Goal: Contribute content: Contribute content

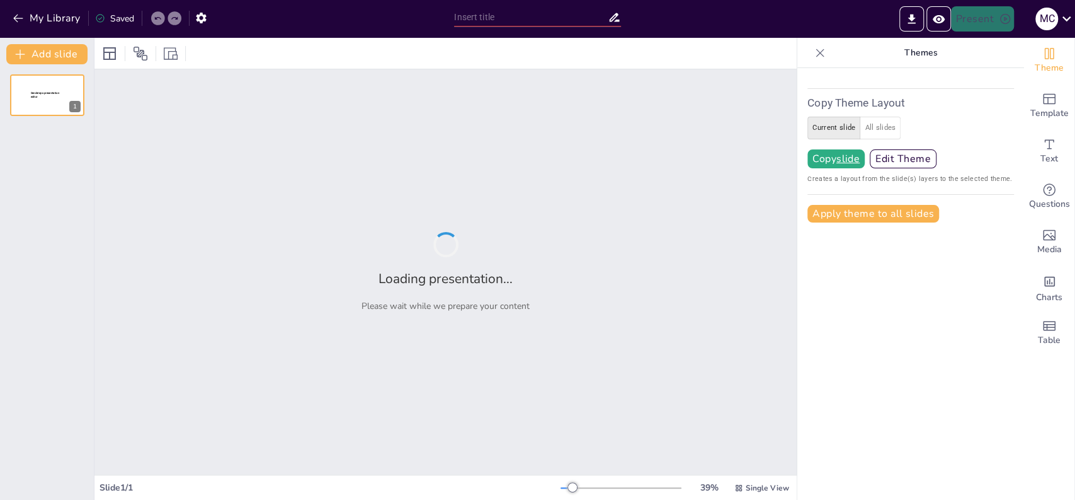
type input "test"
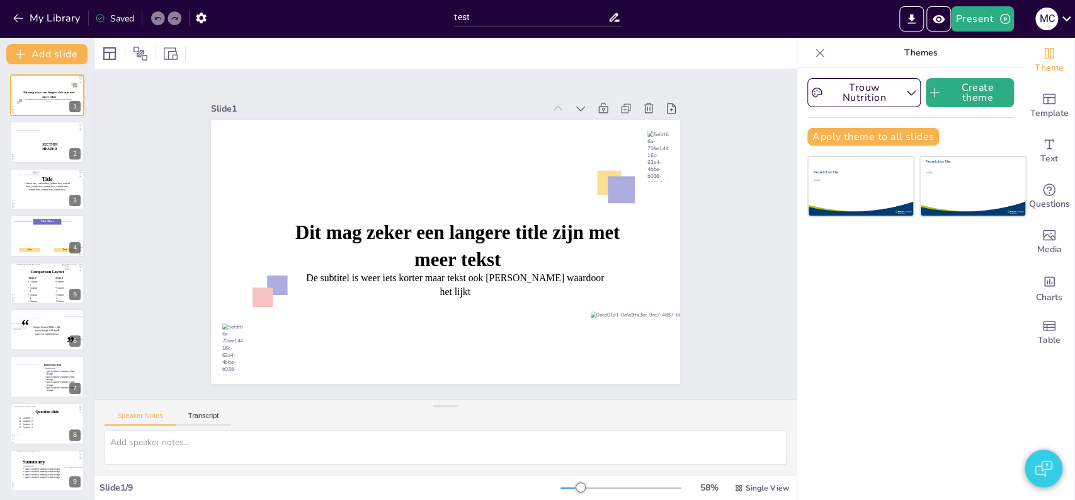
click at [814, 57] on icon at bounding box center [820, 53] width 13 height 13
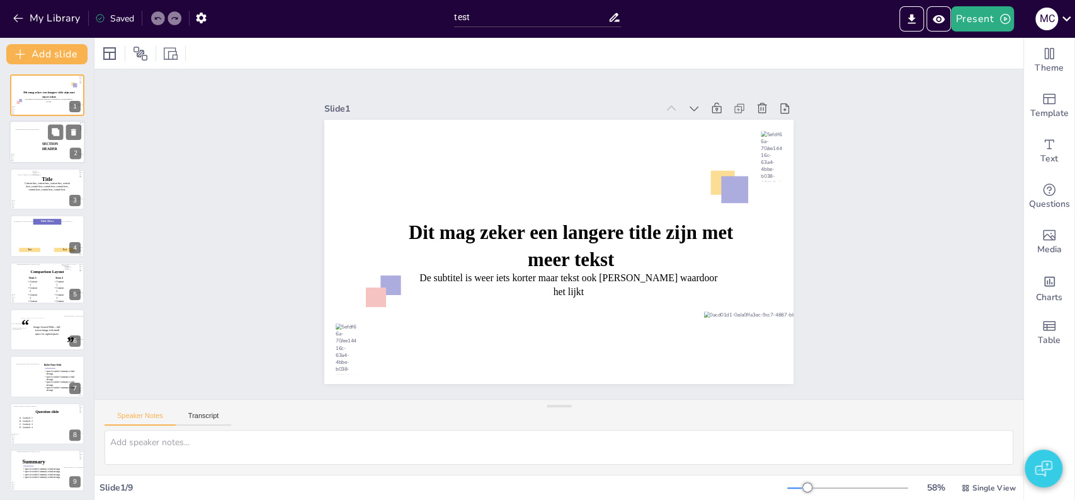
click at [42, 150] on span "SECTION HEADER" at bounding box center [50, 146] width 16 height 9
type textarea "2"
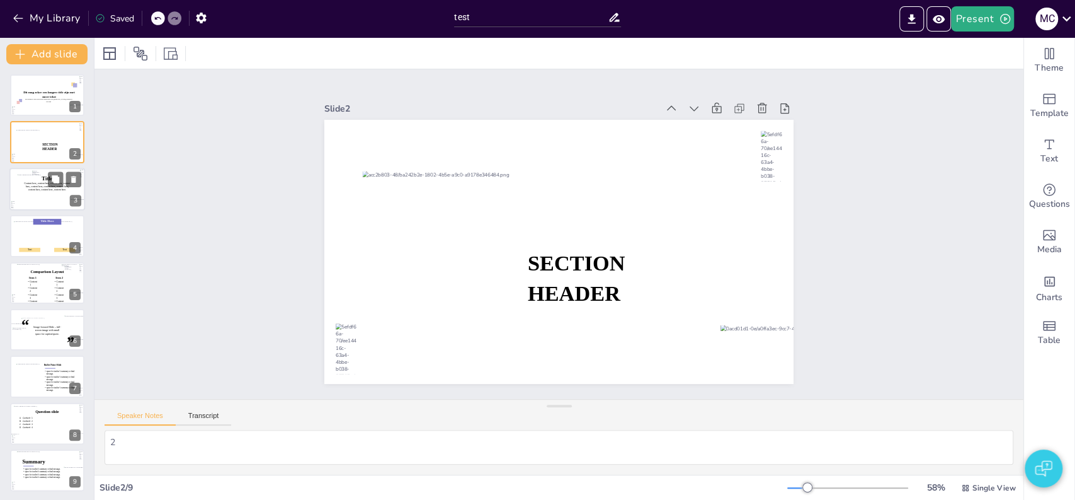
click at [39, 200] on div at bounding box center [47, 189] width 60 height 30
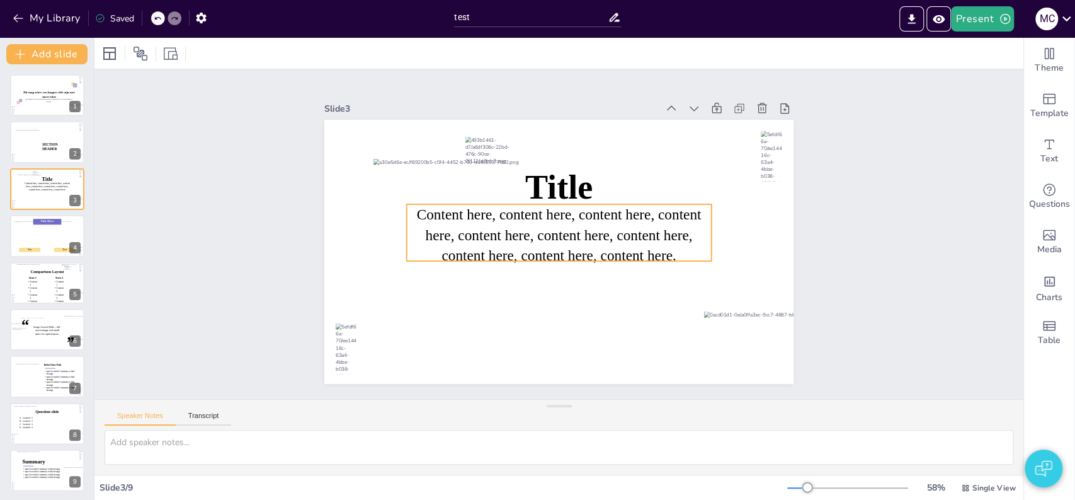
click at [610, 244] on icon at bounding box center [559, 232] width 305 height 57
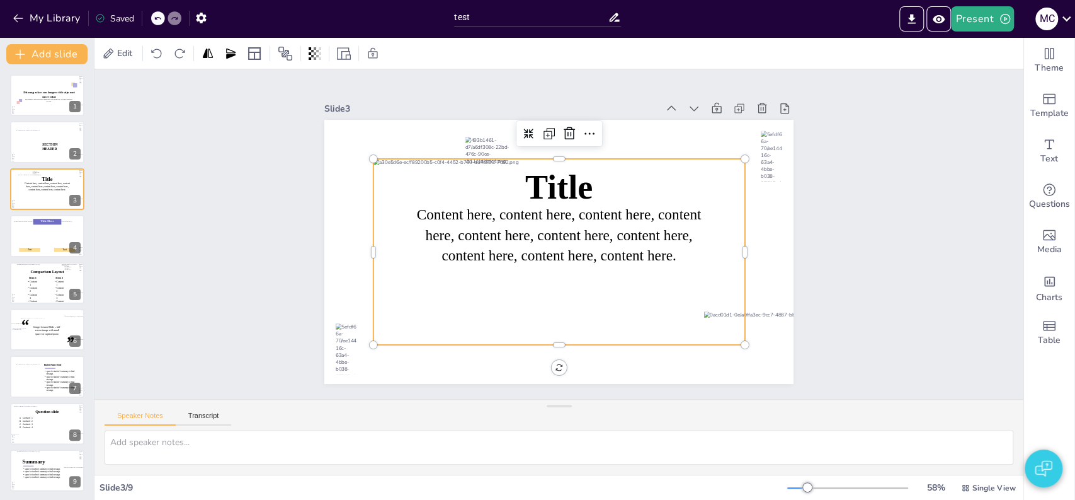
click at [594, 187] on div at bounding box center [559, 252] width 371 height 186
click at [761, 142] on div at bounding box center [771, 155] width 21 height 50
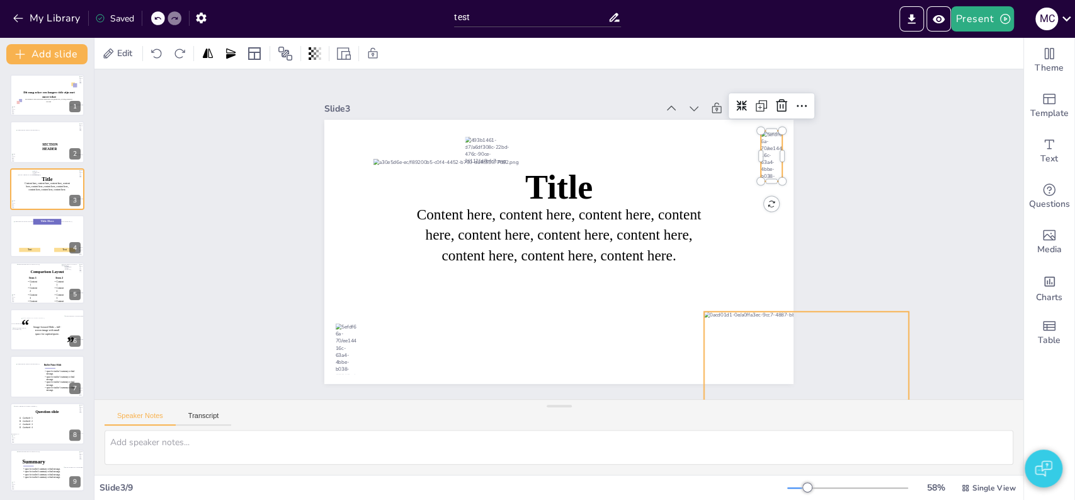
click at [748, 335] on div at bounding box center [806, 404] width 205 height 186
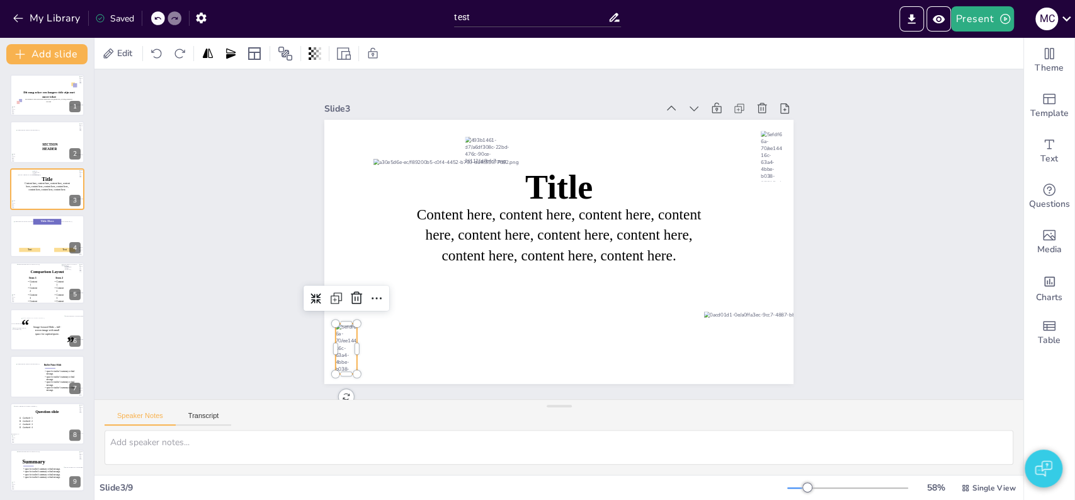
click at [336, 346] on div at bounding box center [346, 348] width 21 height 50
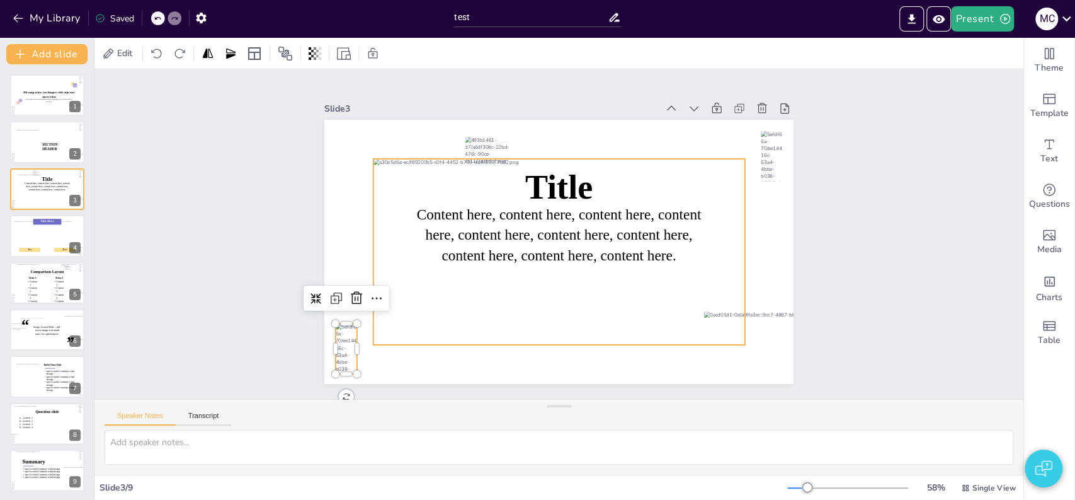
click at [482, 324] on div at bounding box center [559, 252] width 371 height 186
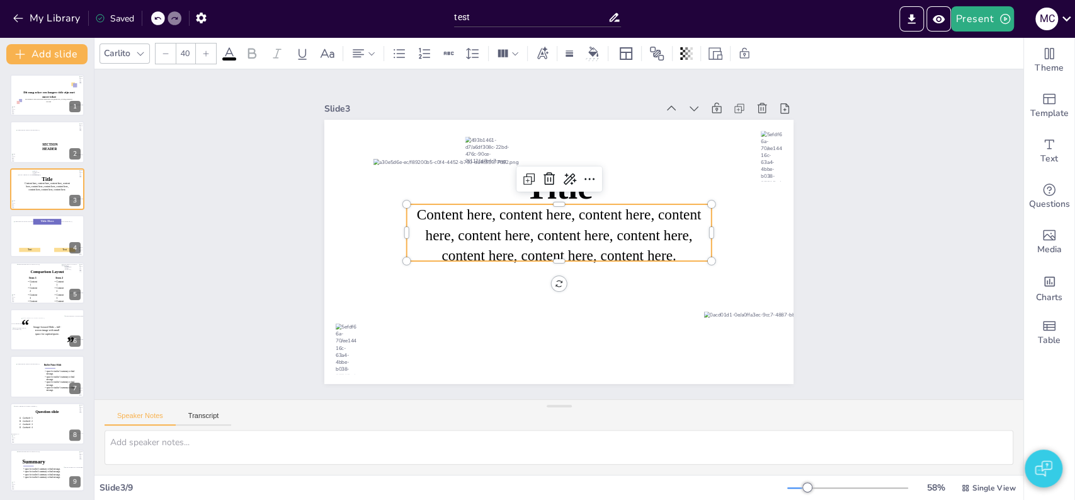
click at [559, 207] on icon at bounding box center [559, 232] width 305 height 57
click at [1051, 471] on img "button" at bounding box center [1043, 468] width 17 height 30
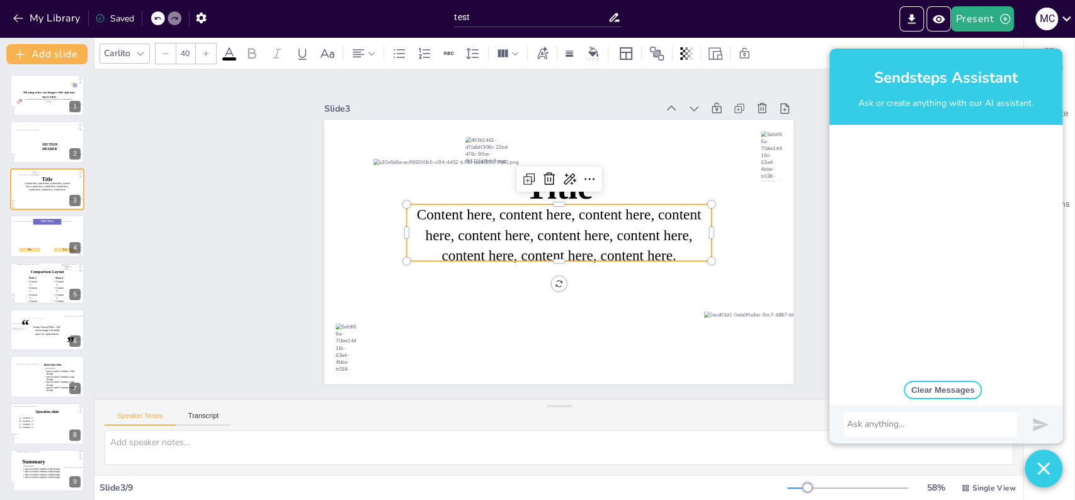
click at [890, 424] on div at bounding box center [930, 424] width 167 height 13
click at [794, 275] on div "Slide 1 Dit mag zeker een langere title zijn met meer tekst De subtitel is weer…" at bounding box center [559, 233] width 540 height 299
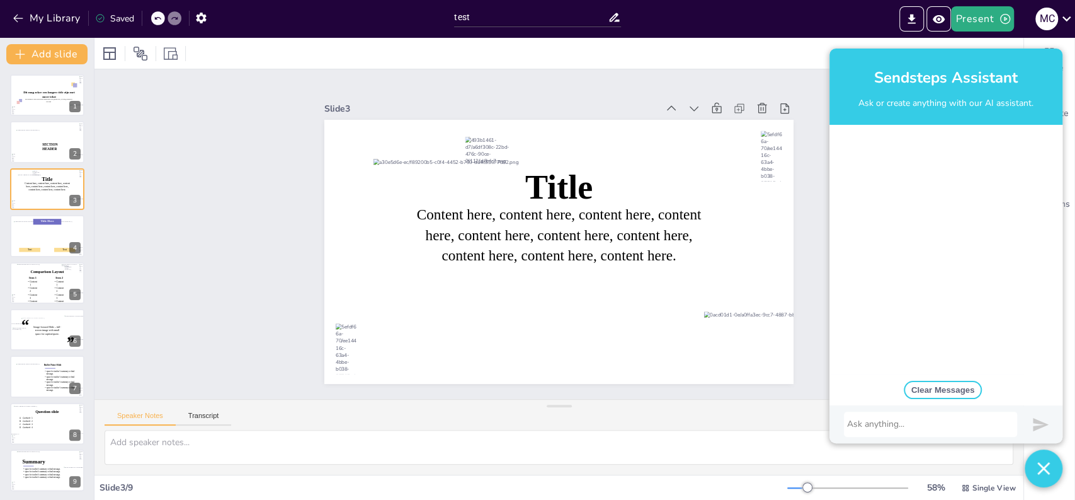
click at [888, 428] on div at bounding box center [930, 424] width 167 height 13
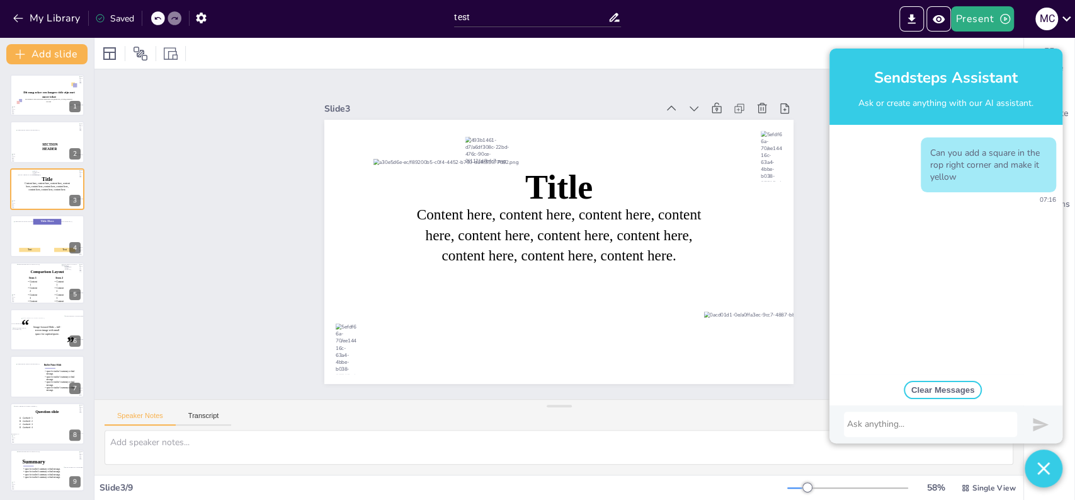
click at [915, 430] on div at bounding box center [930, 424] width 167 height 13
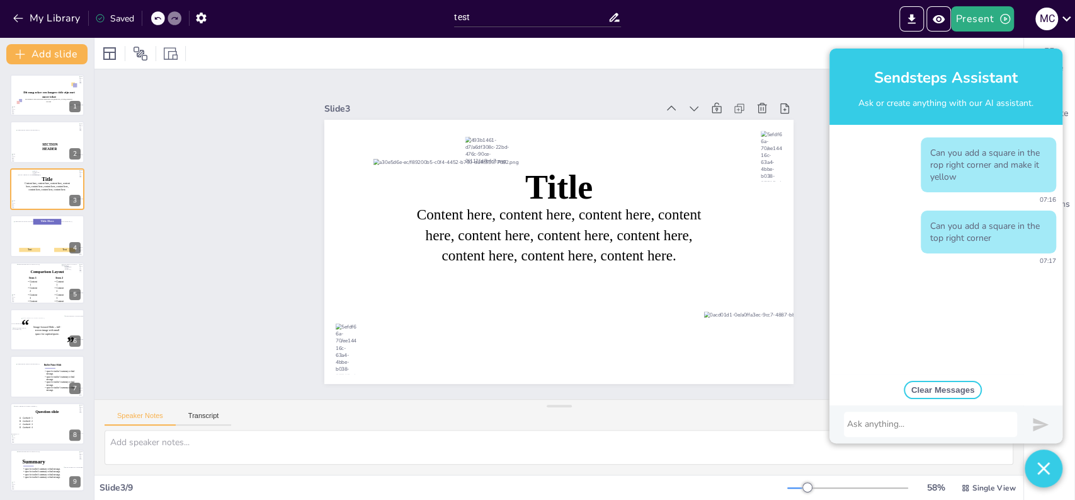
click at [1045, 465] on img "button" at bounding box center [1044, 468] width 13 height 38
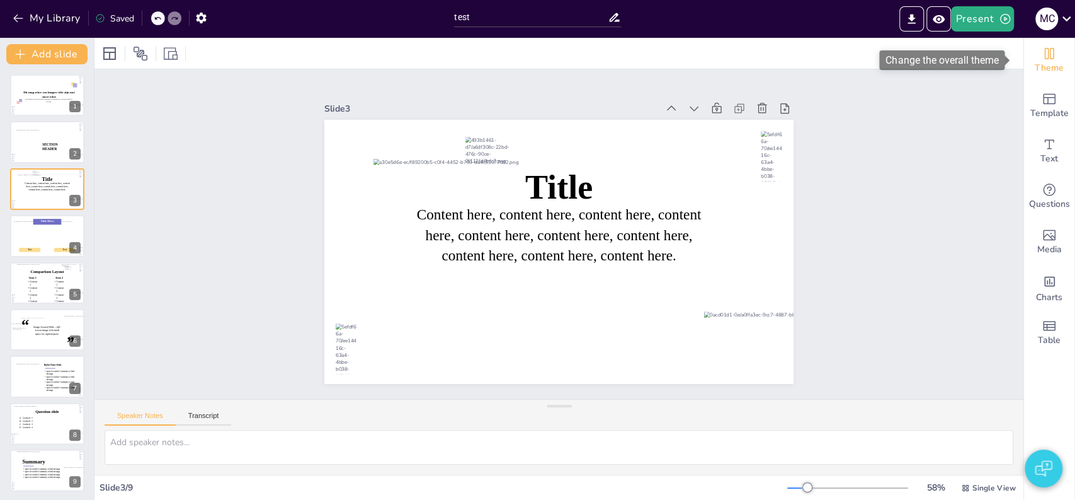
click at [1043, 62] on span "Theme" at bounding box center [1049, 68] width 29 height 14
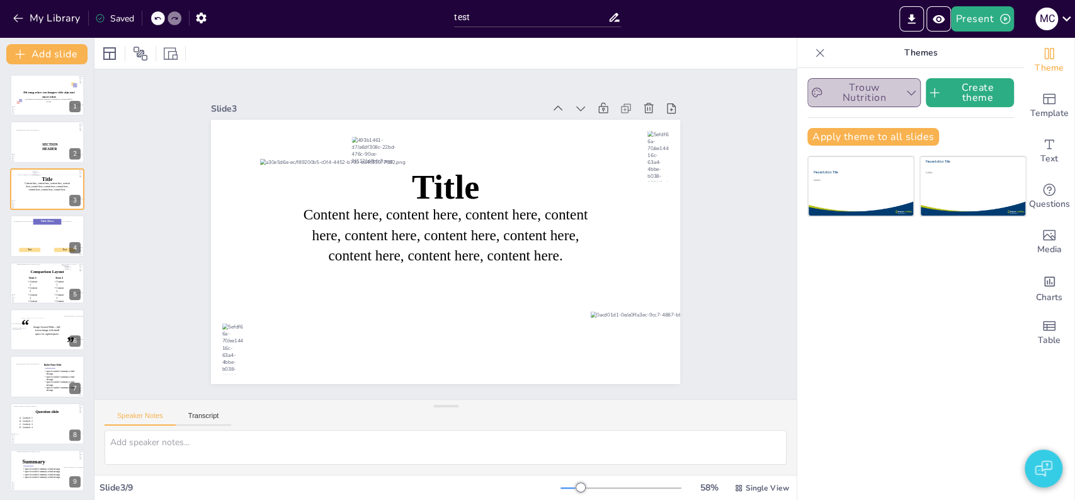
click at [902, 100] on button "Trouw Nutrition" at bounding box center [864, 92] width 113 height 29
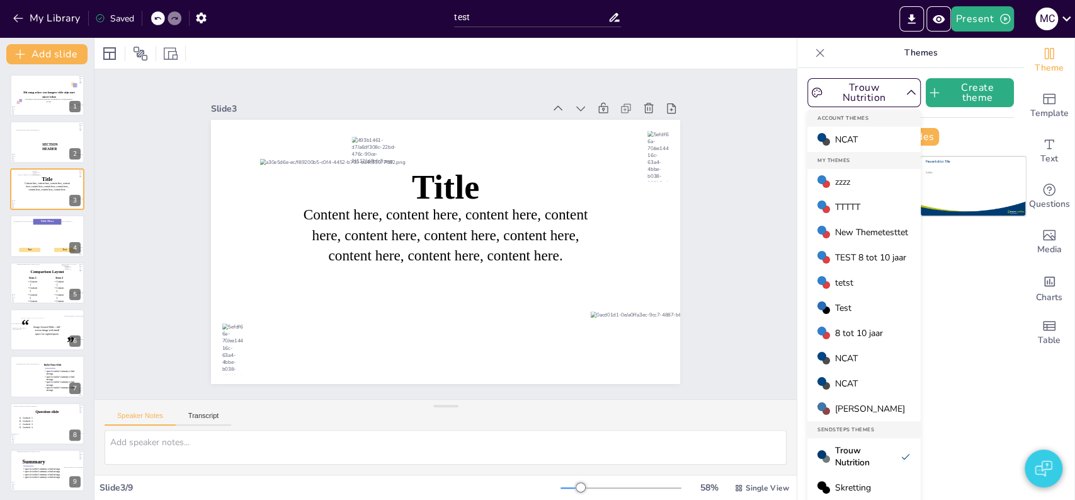
click at [845, 355] on span "NCAT" at bounding box center [846, 358] width 23 height 12
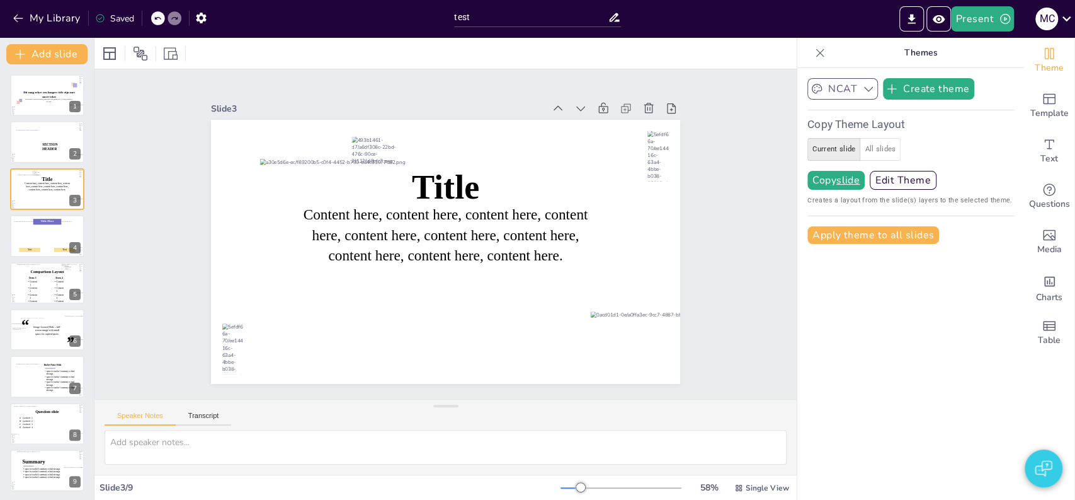
click at [863, 93] on icon "button" at bounding box center [869, 89] width 13 height 13
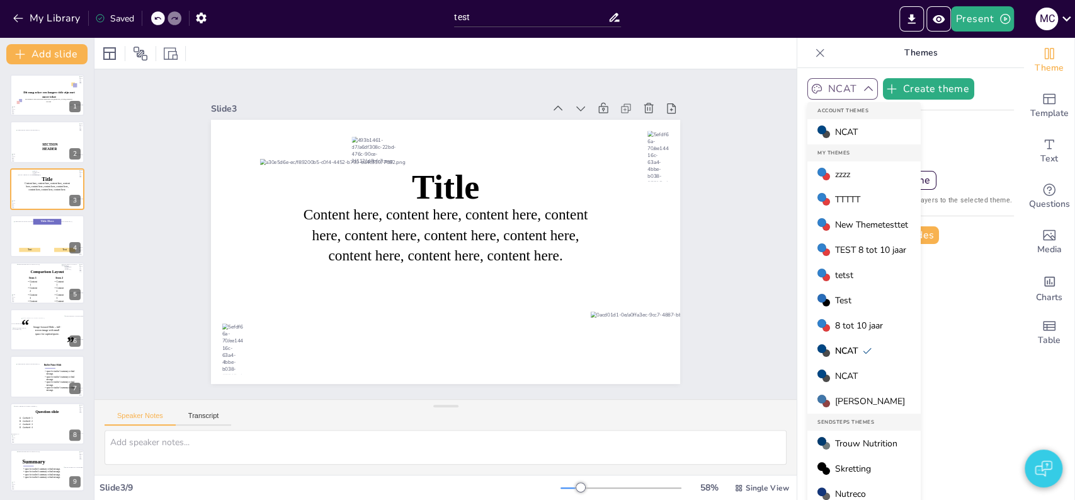
click at [839, 375] on span "NCAT" at bounding box center [846, 376] width 23 height 12
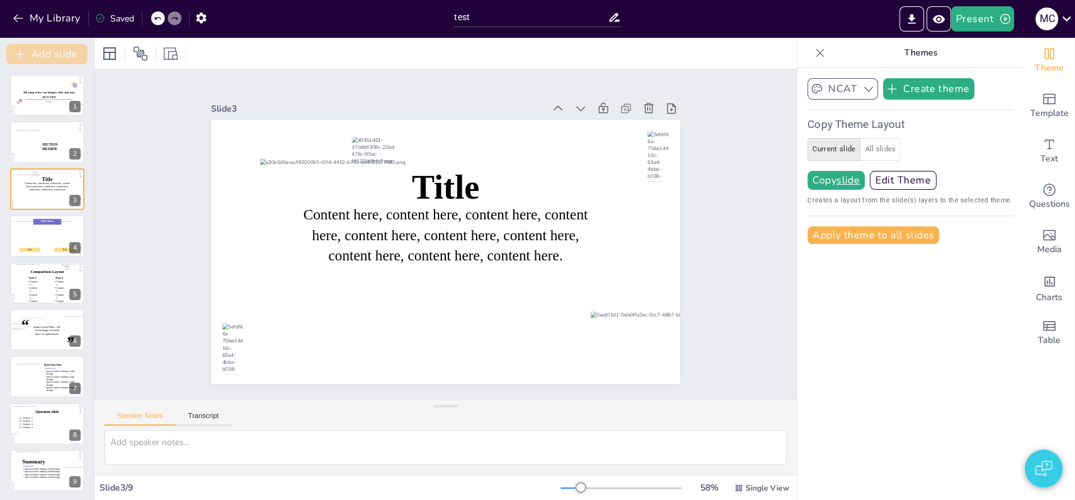
click at [30, 55] on button "Add slide" at bounding box center [46, 54] width 81 height 20
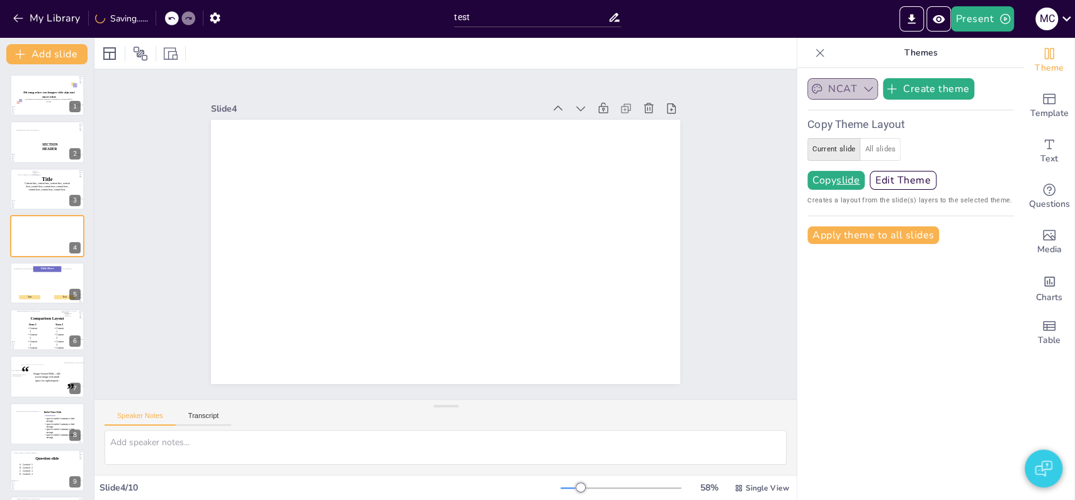
click at [837, 98] on button "NCAT" at bounding box center [843, 88] width 71 height 21
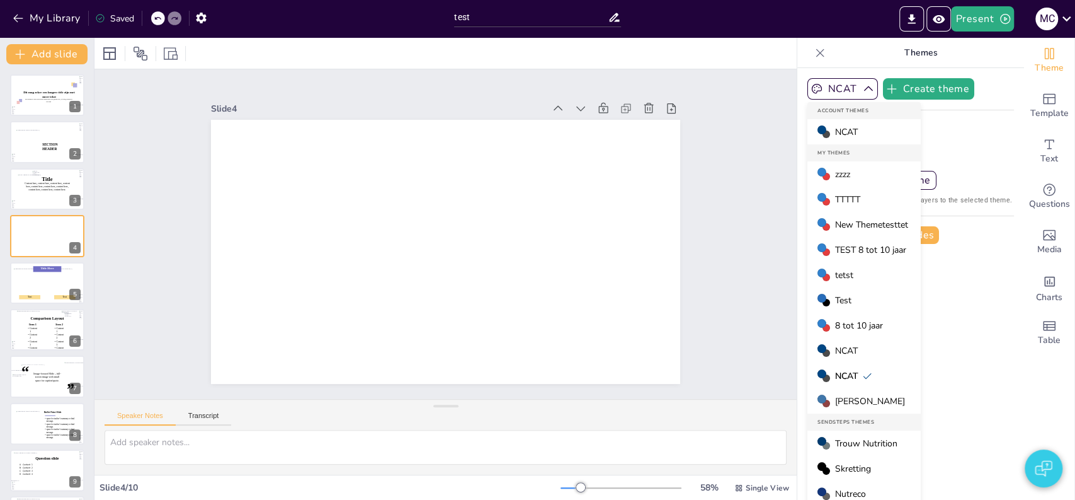
click at [852, 349] on div "NCAT" at bounding box center [864, 350] width 113 height 25
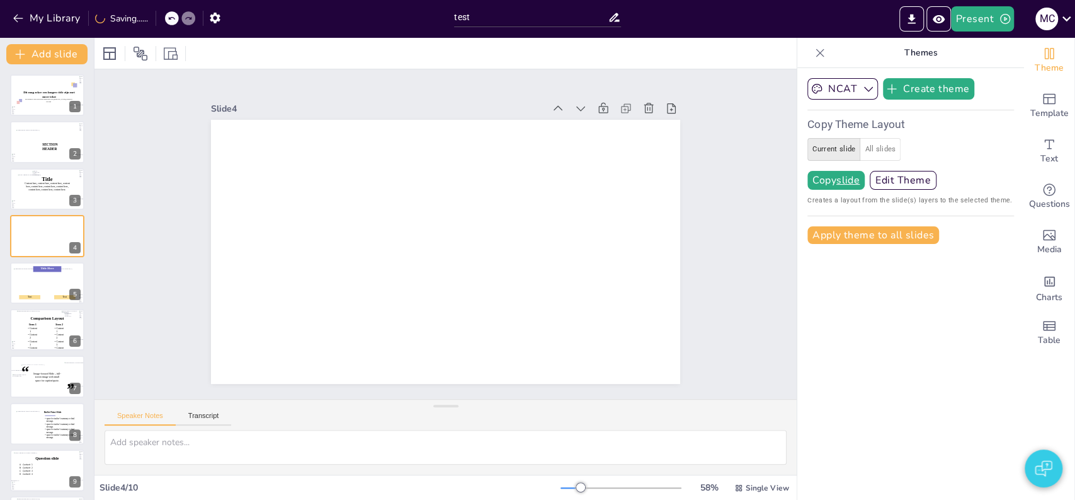
click at [863, 89] on icon "button" at bounding box center [869, 89] width 13 height 13
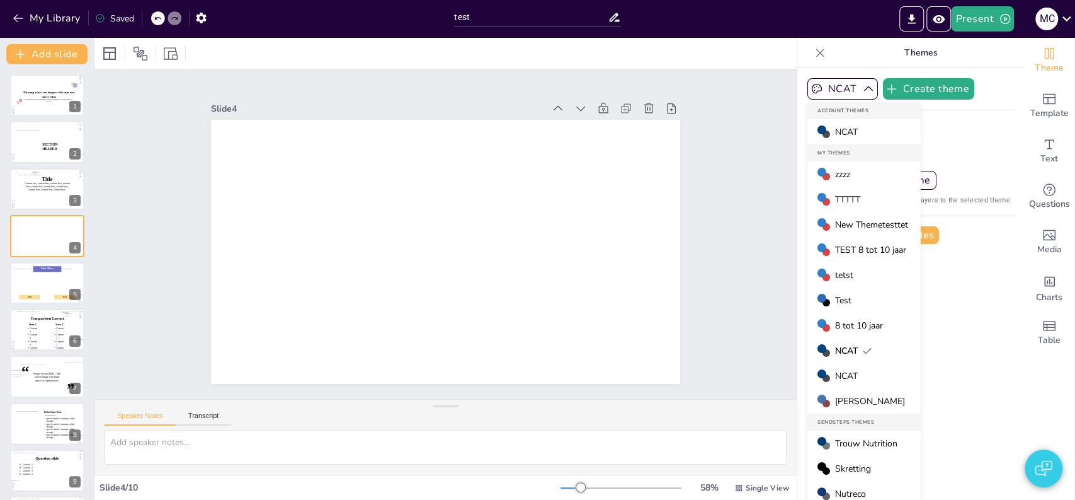
click at [843, 246] on span "TEST 8 tot 10 jaar" at bounding box center [870, 250] width 71 height 12
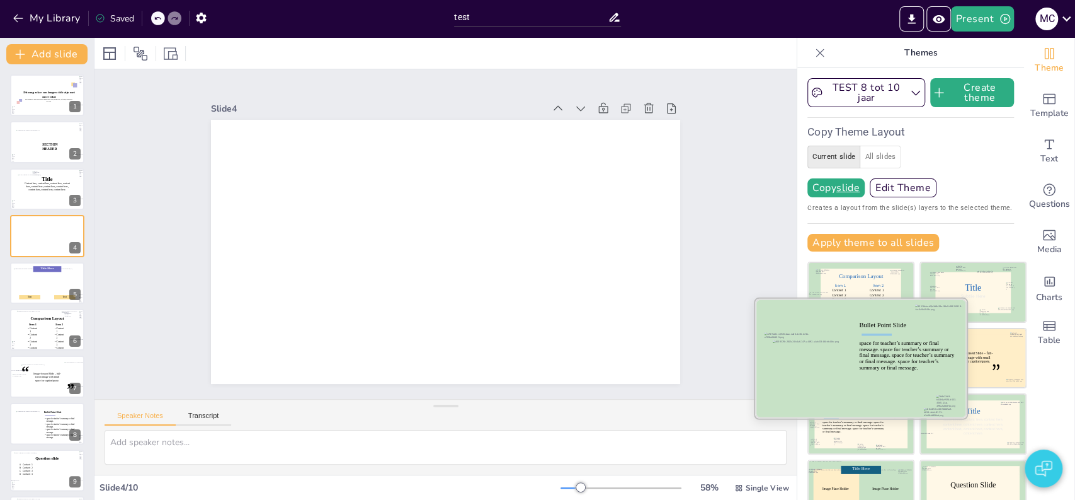
click at [859, 346] on div "space for teacher’s summary or final message. space for teacher’s summary or fi…" at bounding box center [907, 355] width 96 height 31
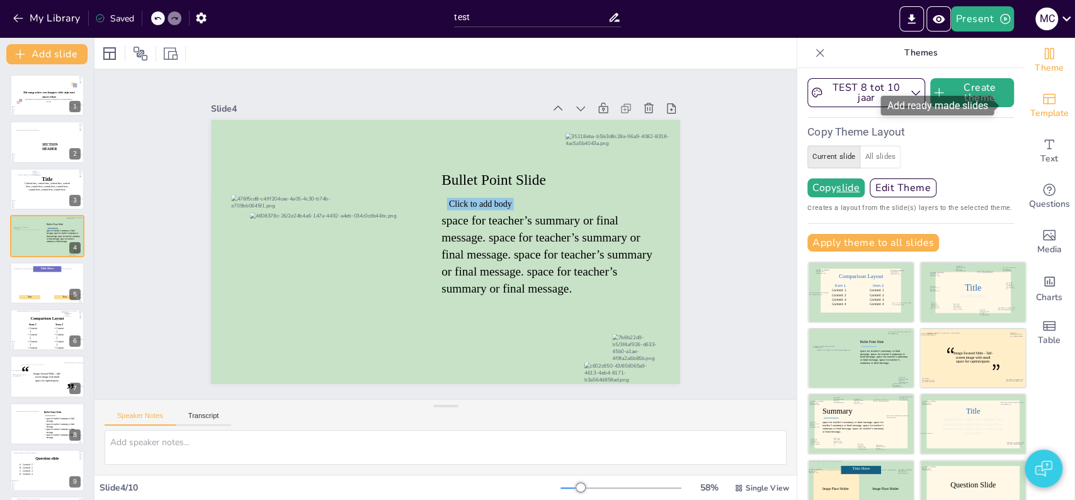
click at [1031, 108] on span "Template" at bounding box center [1050, 113] width 38 height 14
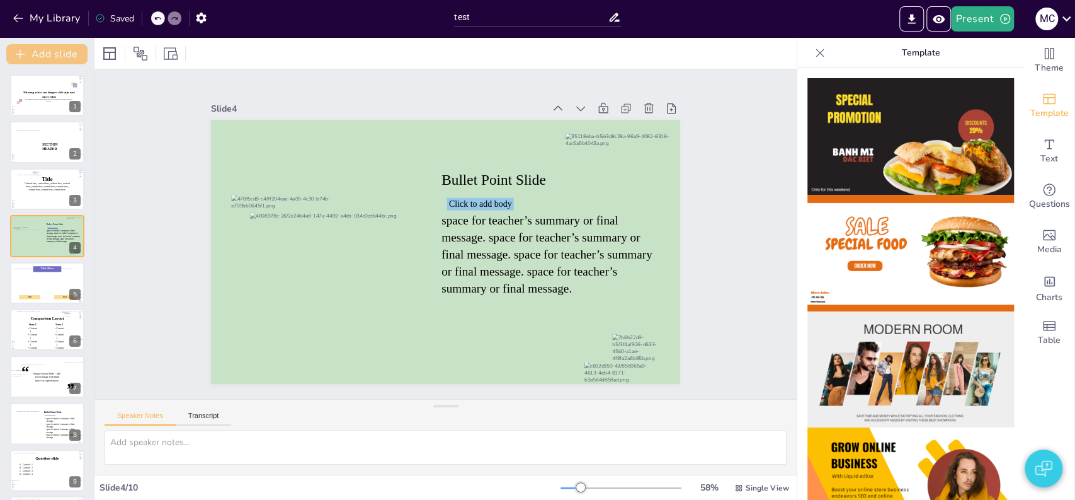
click at [34, 55] on button "Add slide" at bounding box center [46, 54] width 81 height 20
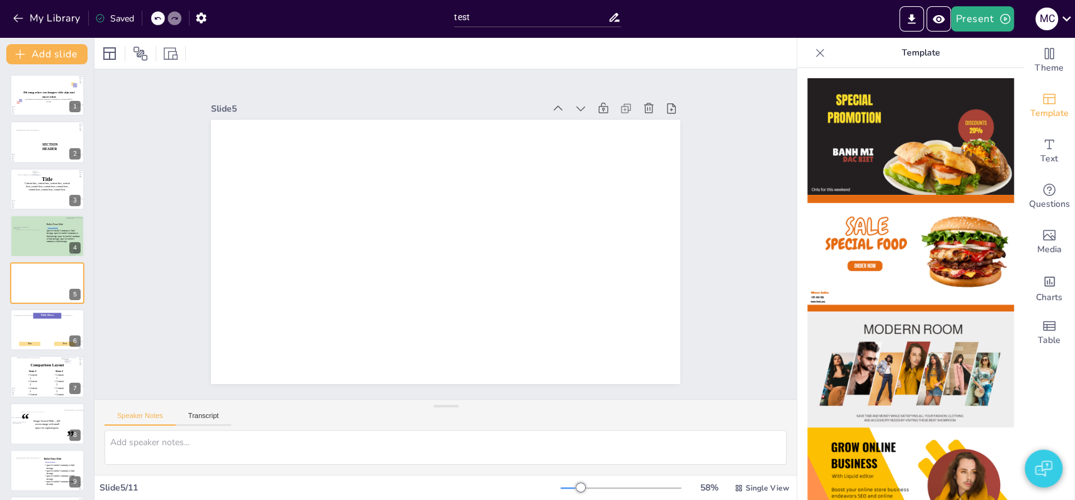
click at [880, 430] on img at bounding box center [911, 485] width 207 height 117
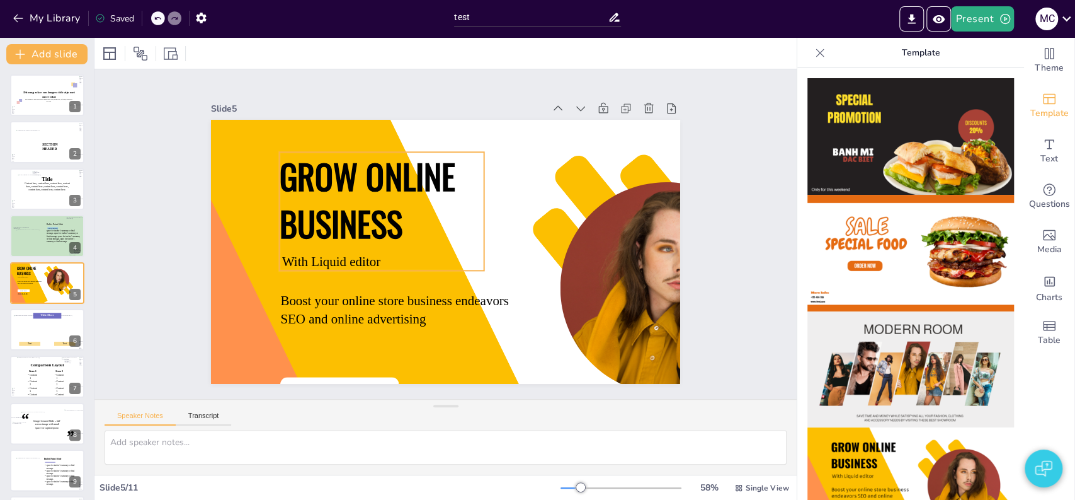
click at [312, 175] on span "GROW ONLINE BUSINESS" at bounding box center [371, 189] width 185 height 110
click at [420, 302] on p "Boost your online store business endeavors SEO and online advertising" at bounding box center [398, 309] width 236 height 37
click at [390, 200] on span "GROW ONLINE BUSINESS" at bounding box center [368, 199] width 176 height 97
click at [363, 180] on span "GROW ONLINE BUSINESS" at bounding box center [371, 189] width 185 height 110
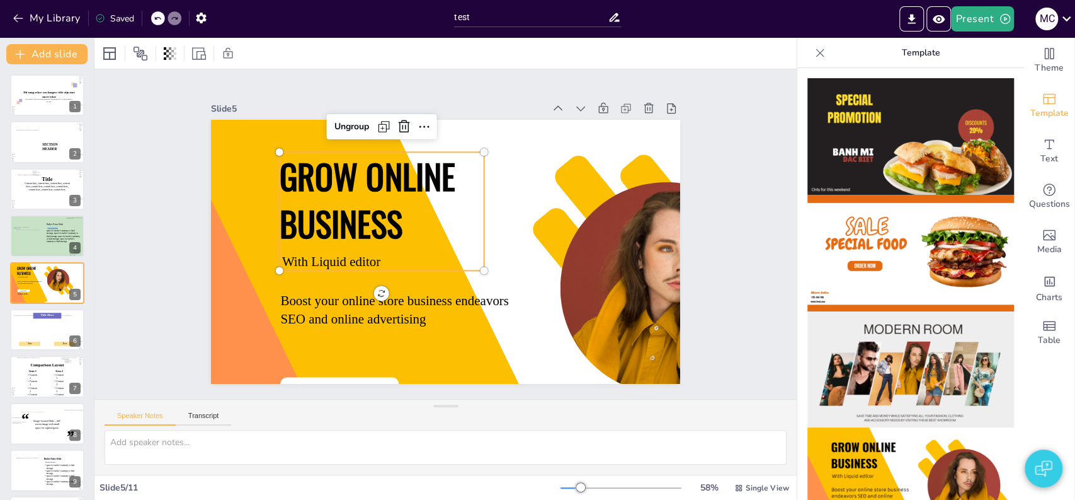
click at [363, 180] on span "GROW ONLINE BUSINESS" at bounding box center [371, 189] width 185 height 110
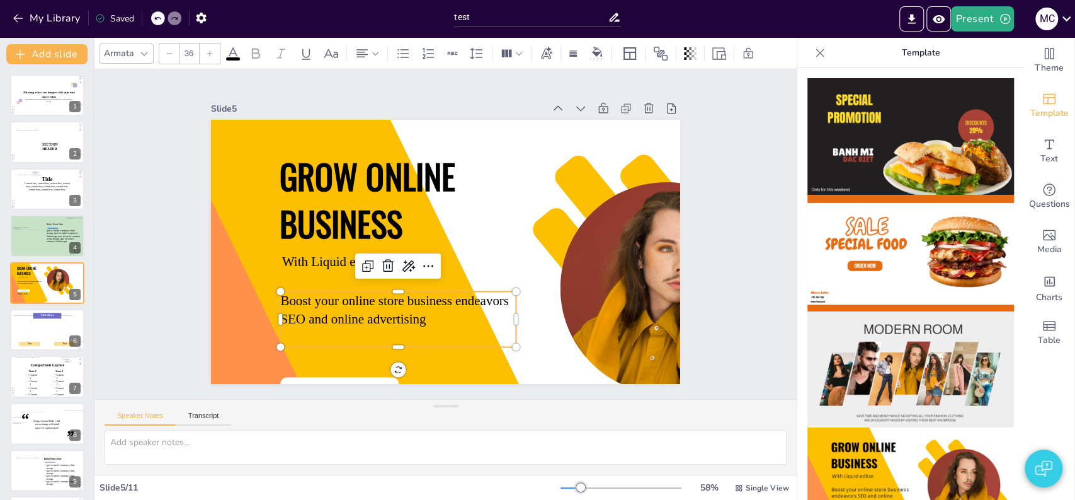
click at [333, 318] on span "Boost your online store business endeavors SEO and online advertising" at bounding box center [387, 300] width 231 height 48
click at [524, 192] on div at bounding box center [554, 329] width 742 height 467
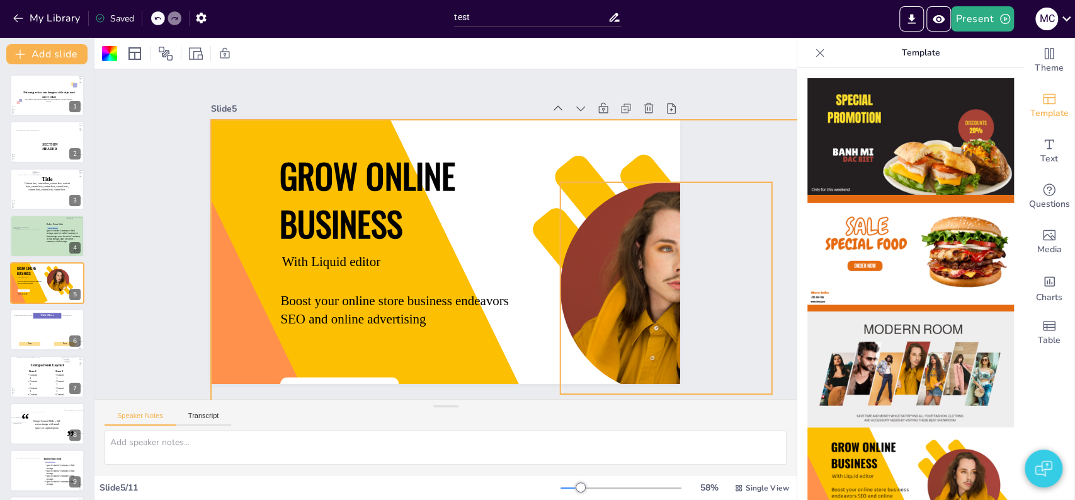
click at [560, 303] on div at bounding box center [656, 347] width 240 height 304
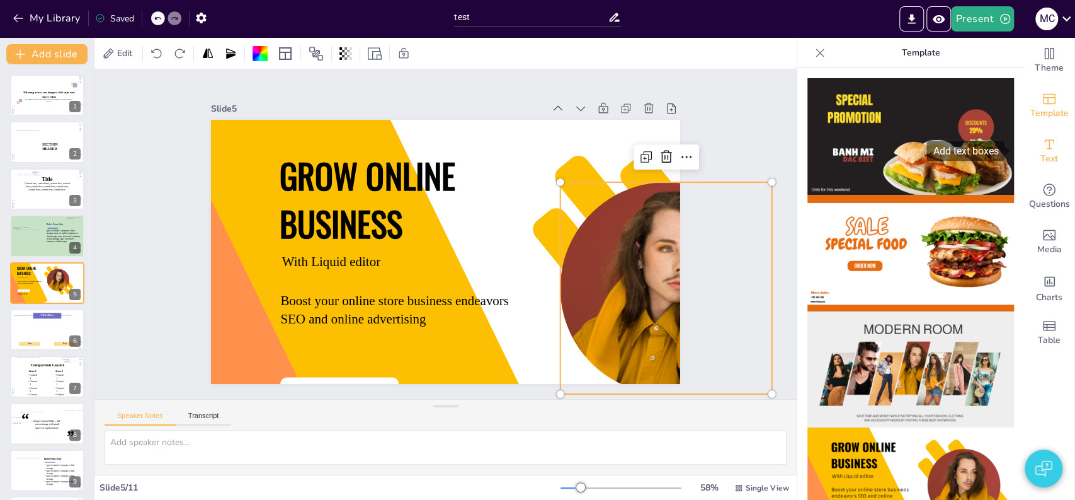
click at [1051, 160] on div "Text" at bounding box center [1049, 151] width 50 height 45
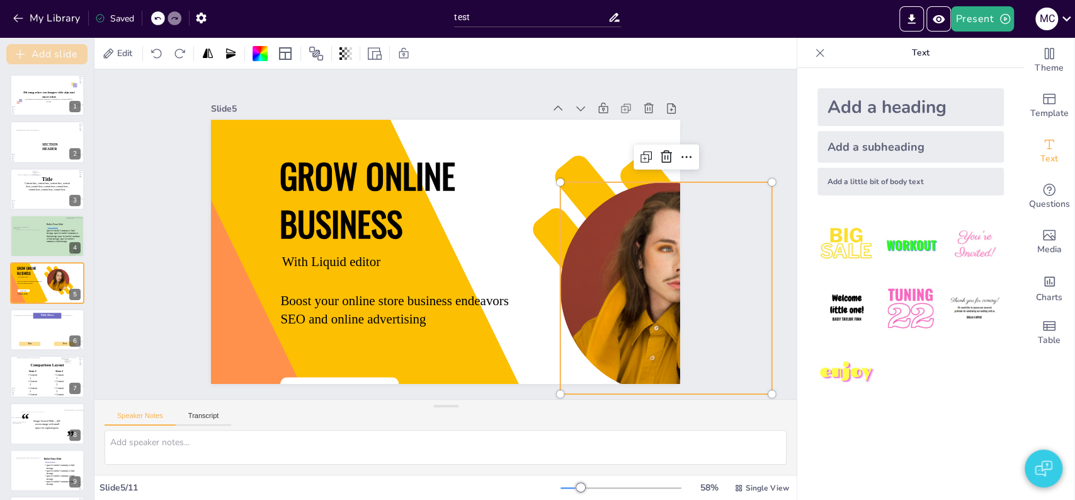
click at [35, 52] on button "Add slide" at bounding box center [46, 54] width 81 height 20
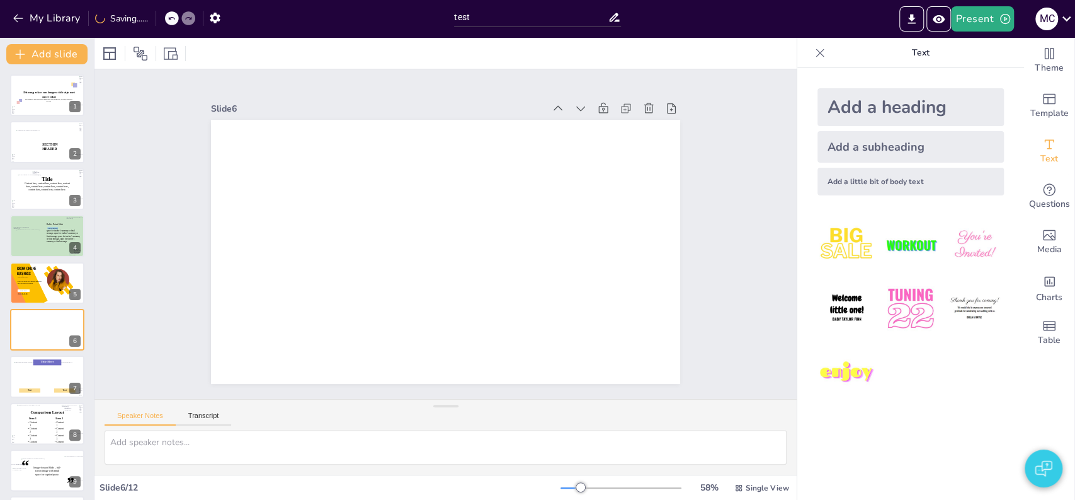
click at [906, 239] on img at bounding box center [910, 244] width 59 height 59
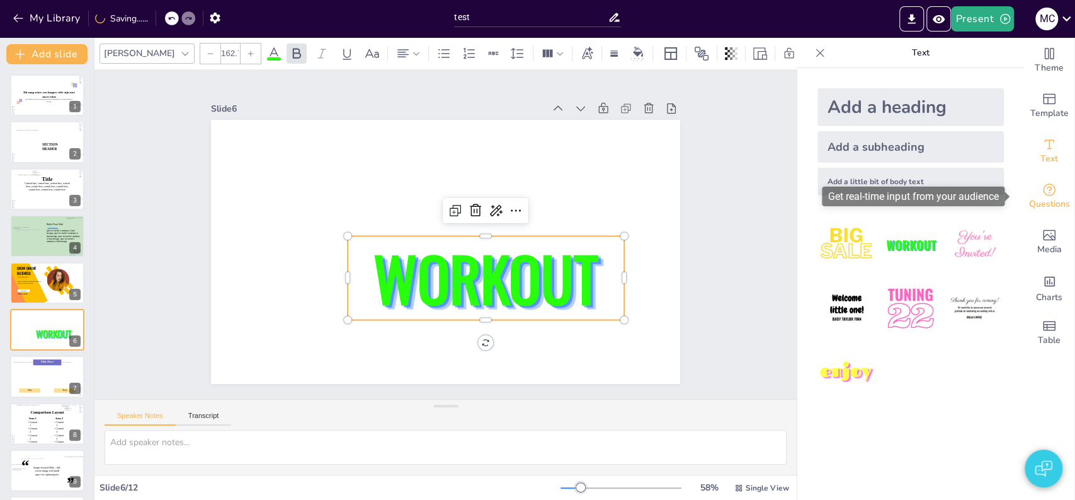
click at [1036, 197] on span "Questions" at bounding box center [1049, 204] width 41 height 14
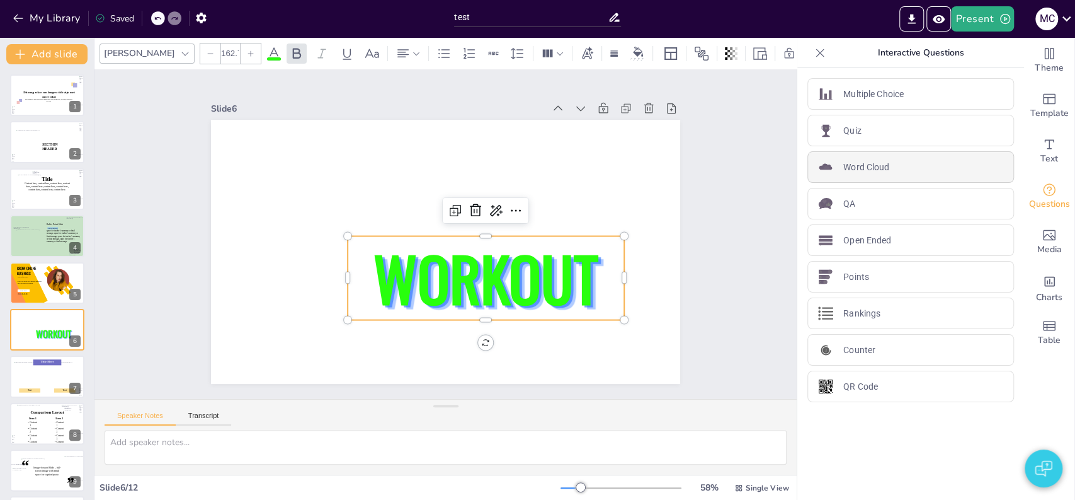
click at [871, 161] on p "Word Cloud" at bounding box center [867, 167] width 46 height 13
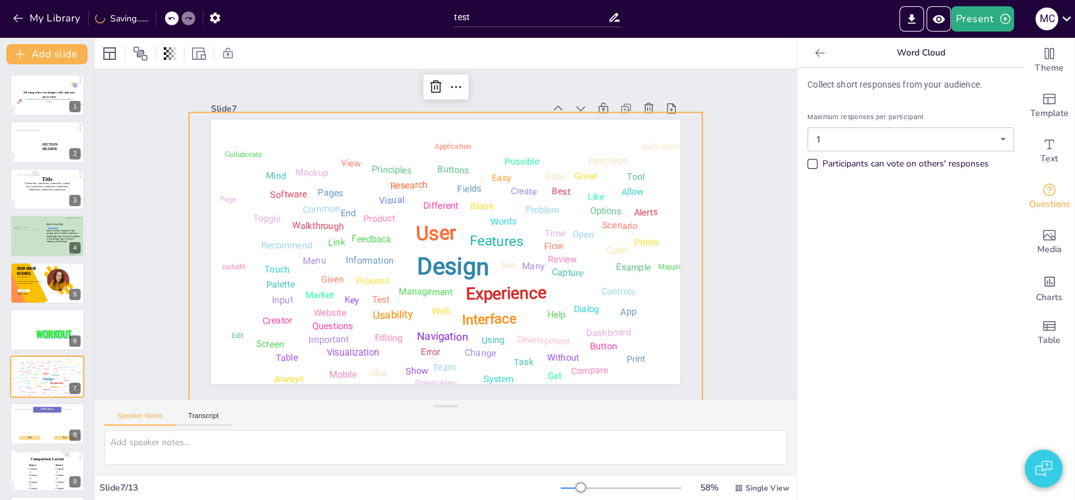
click at [557, 205] on div "Design User Experience Interface Features Navigation Usability Test Process Inf…" at bounding box center [443, 260] width 525 height 330
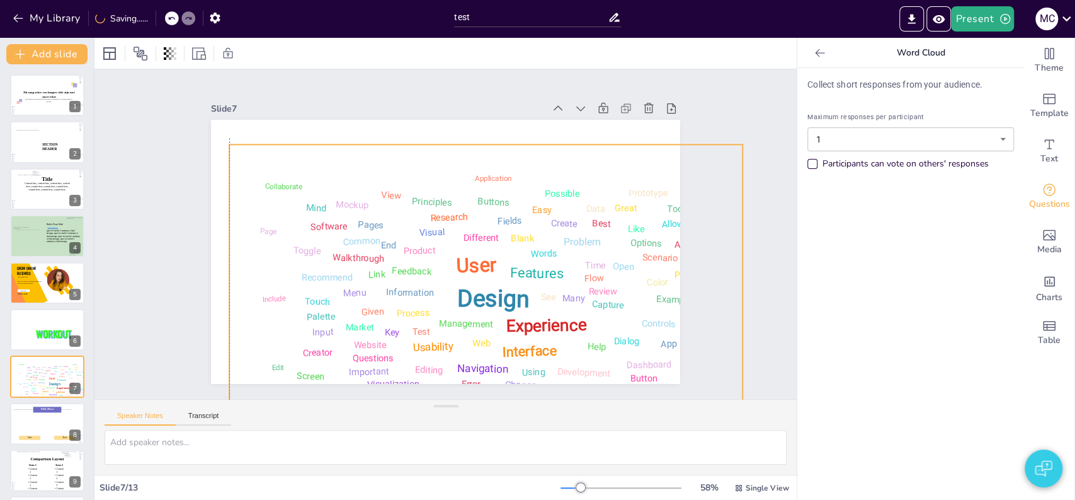
drag, startPoint x: 516, startPoint y: 200, endPoint x: 561, endPoint y: 232, distance: 55.6
click at [564, 236] on div "Problem" at bounding box center [583, 242] width 38 height 12
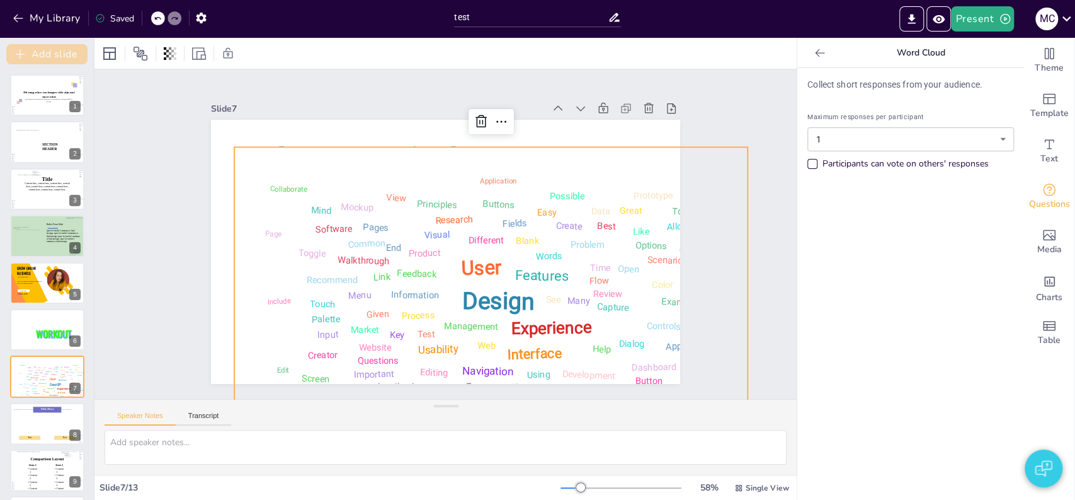
click at [22, 54] on icon "button" at bounding box center [19, 54] width 9 height 9
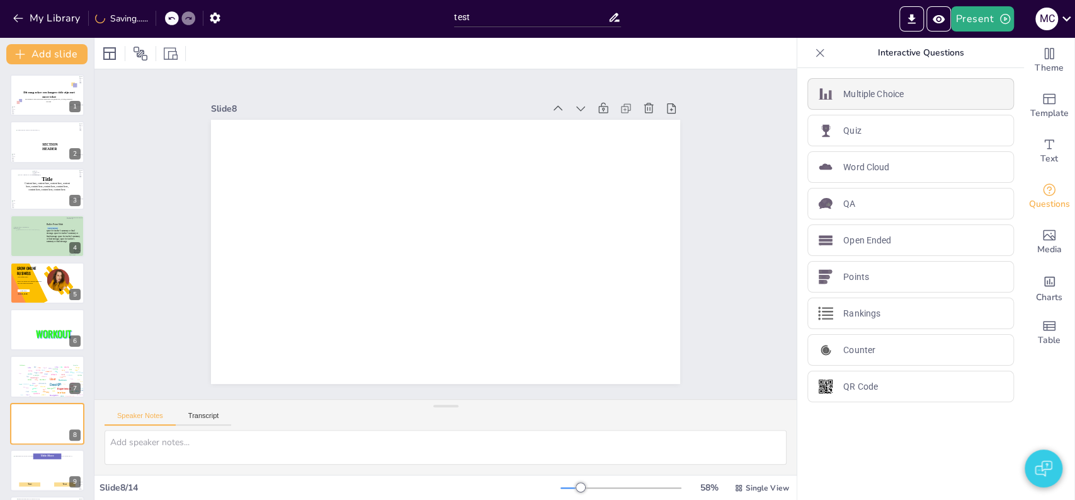
click at [885, 100] on p "Multiple Choice" at bounding box center [874, 94] width 60 height 13
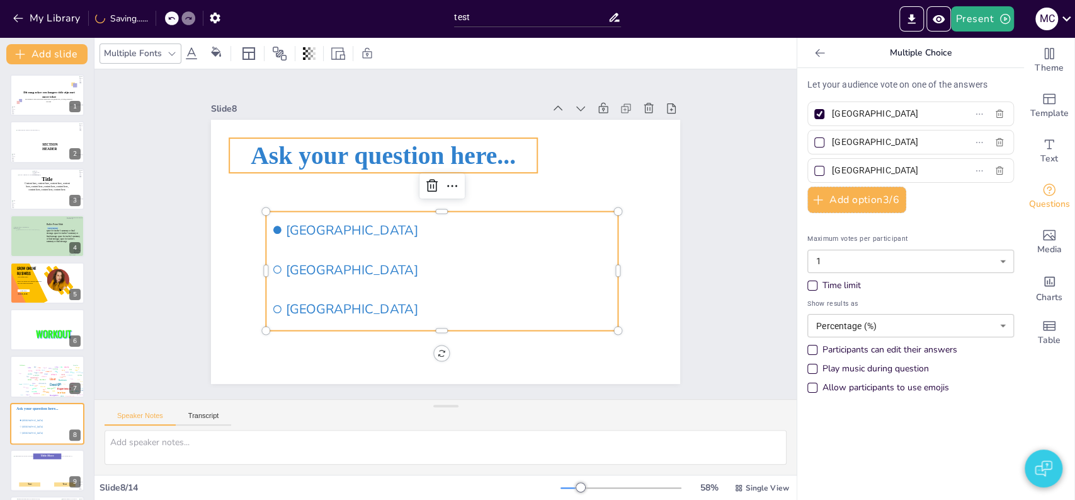
click at [318, 159] on span "Ask your question here..." at bounding box center [383, 155] width 265 height 28
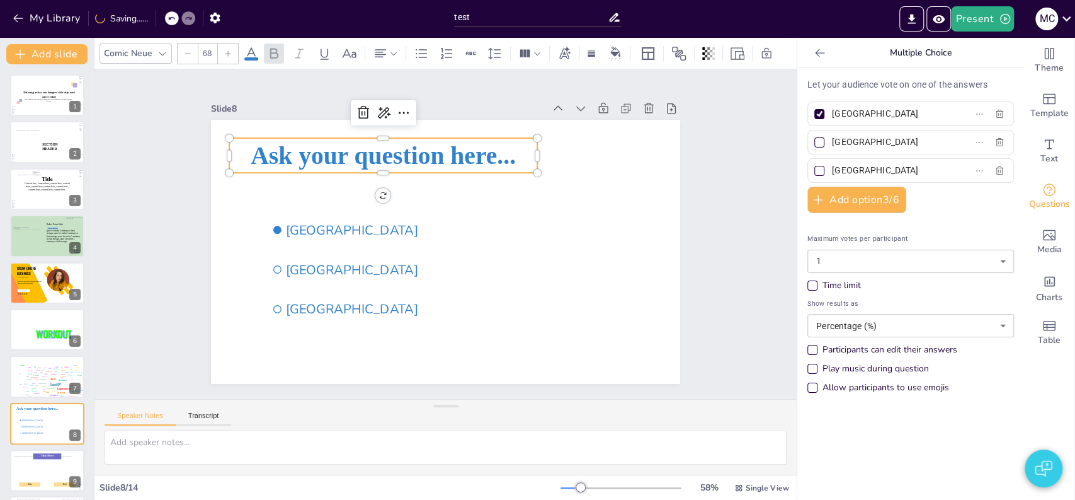
click at [318, 150] on span "Ask your question here..." at bounding box center [383, 155] width 265 height 28
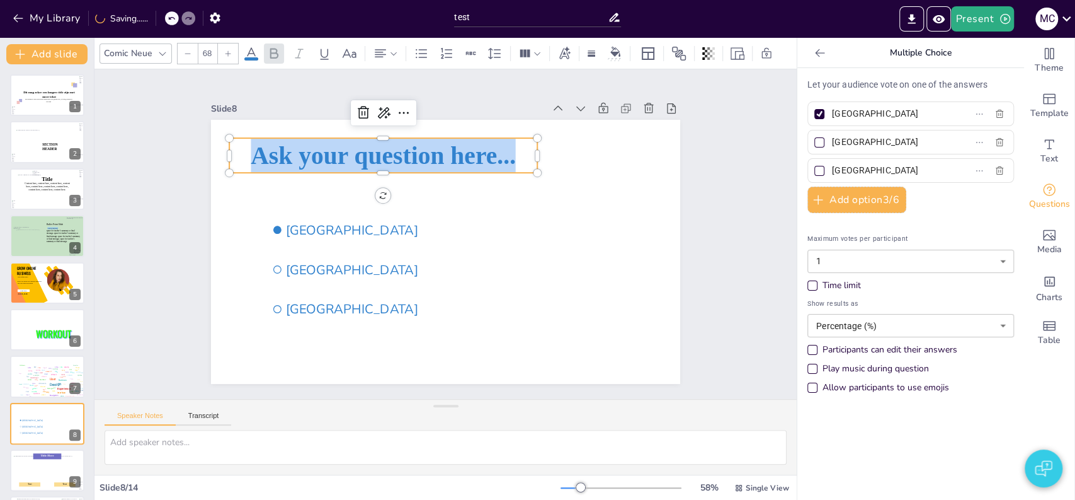
click at [318, 150] on span "Ask your question here..." at bounding box center [383, 155] width 265 height 28
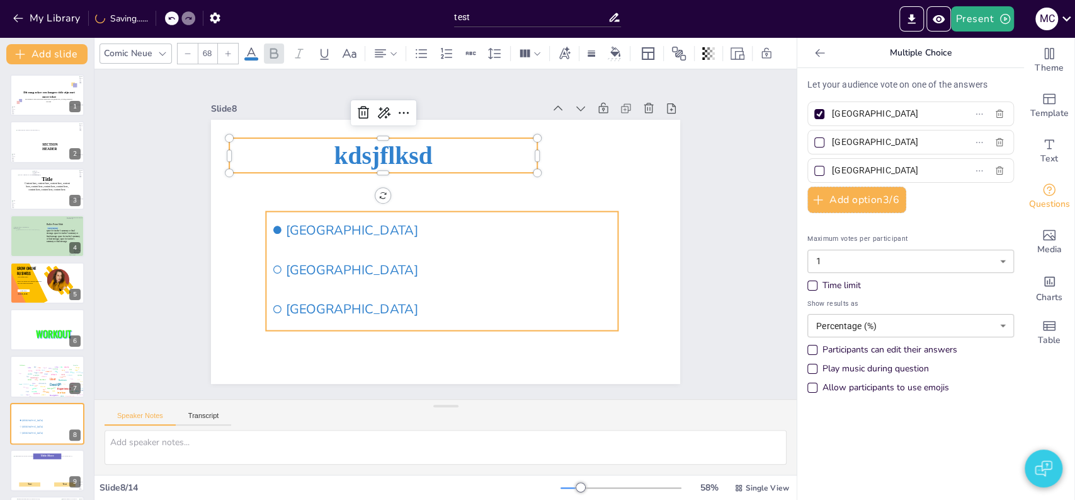
click at [319, 221] on span "Amsterdam" at bounding box center [449, 229] width 326 height 17
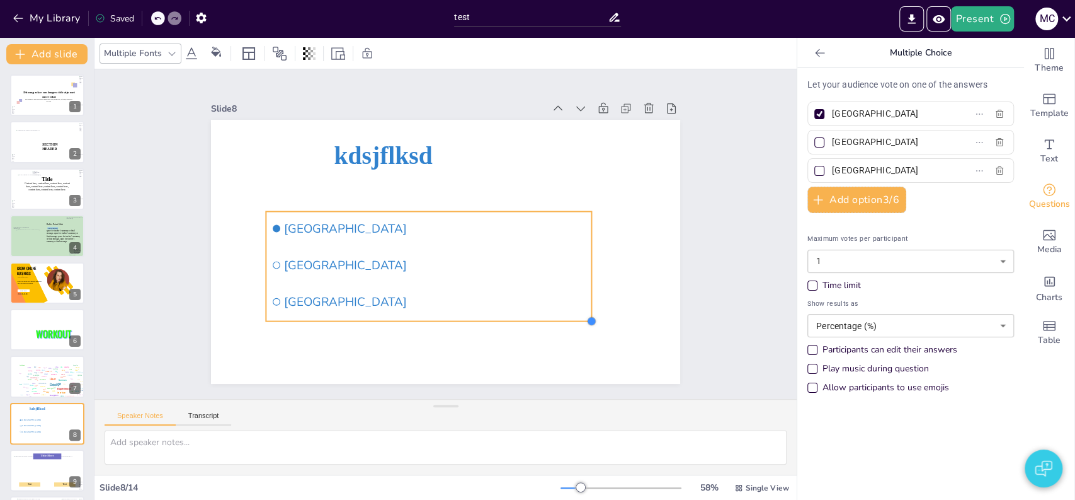
drag, startPoint x: 605, startPoint y: 328, endPoint x: 568, endPoint y: 314, distance: 39.7
click at [579, 316] on div "kdsjflksd Amsterdam Rotterdam The Hague" at bounding box center [445, 252] width 469 height 264
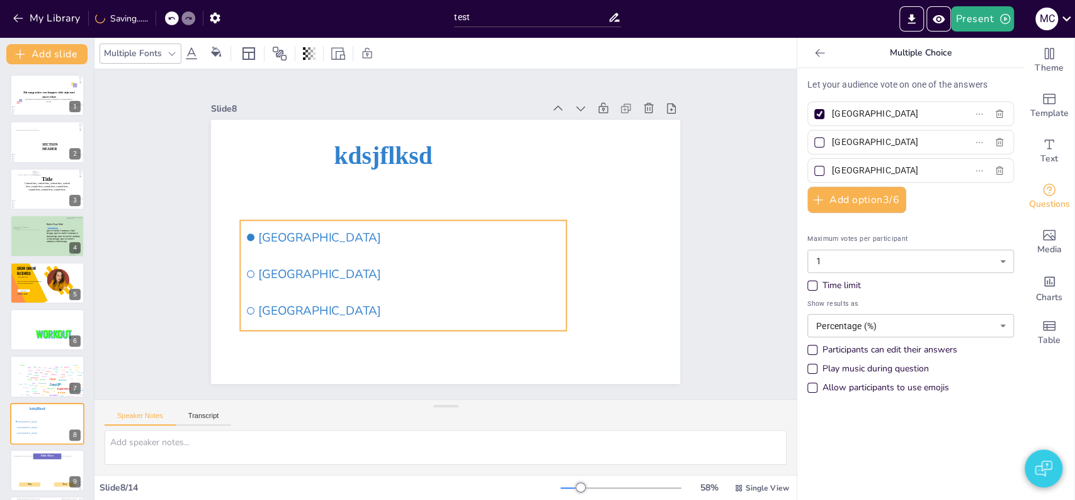
drag, startPoint x: 428, startPoint y: 278, endPoint x: 468, endPoint y: 280, distance: 39.7
click at [468, 280] on li "Rotterdam" at bounding box center [396, 264] width 326 height 101
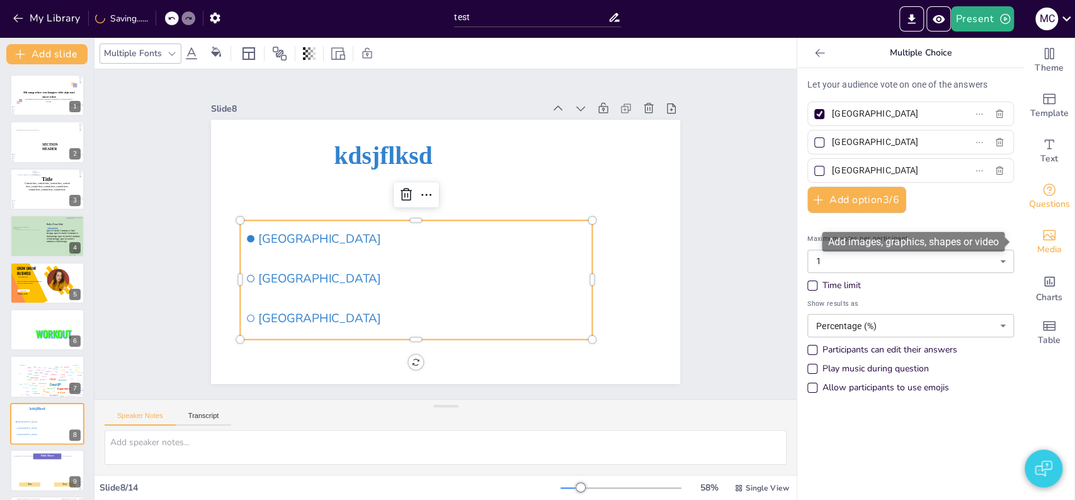
click at [1043, 238] on icon "Add images, graphics, shapes or video" at bounding box center [1049, 234] width 15 height 15
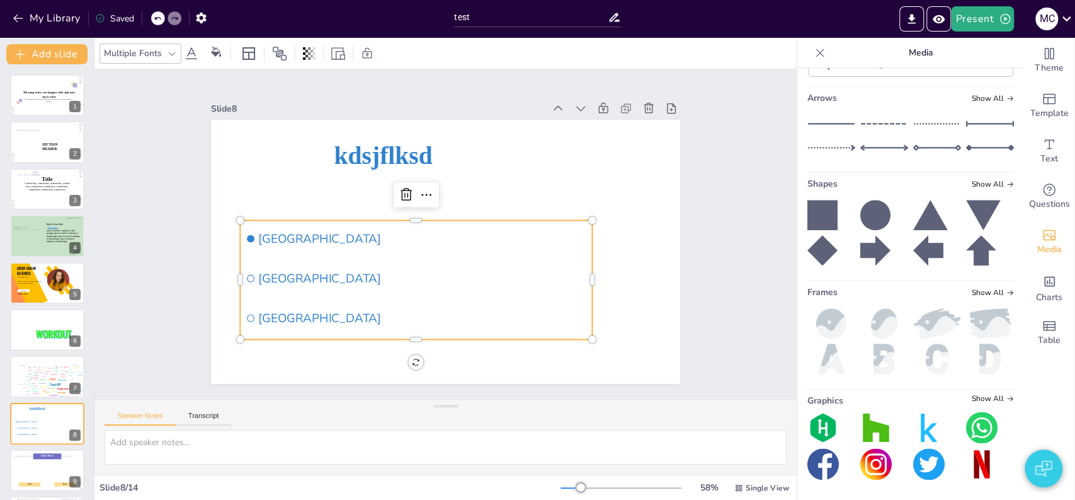
scroll to position [11616, 0]
click at [914, 69] on input "text" at bounding box center [921, 63] width 169 height 9
type input "amsterdam"
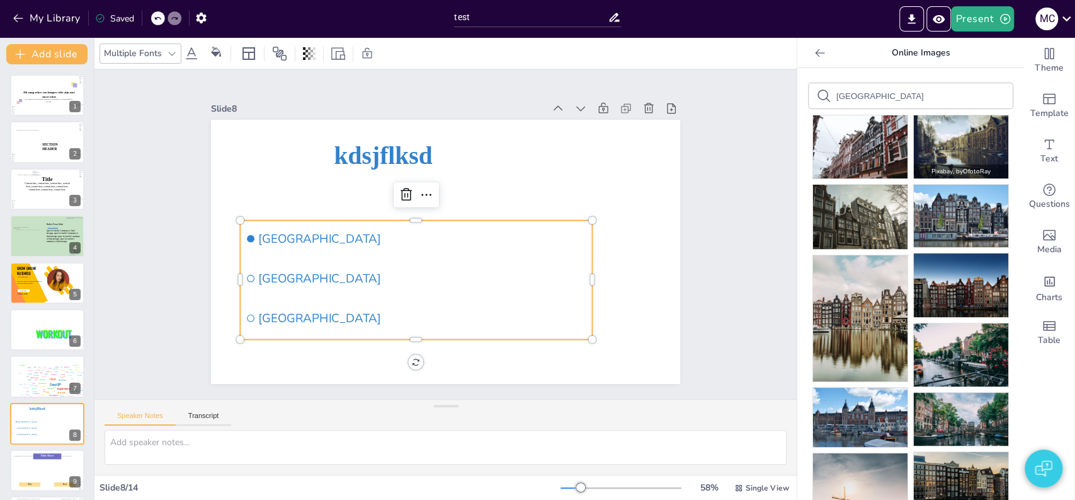
click at [941, 135] on img at bounding box center [961, 146] width 95 height 63
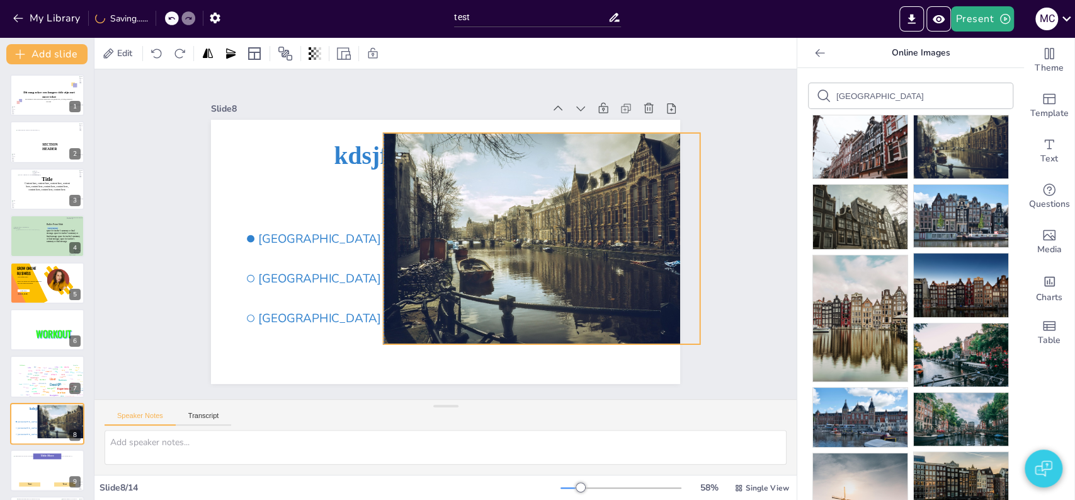
drag, startPoint x: 514, startPoint y: 231, endPoint x: 608, endPoint y: 218, distance: 94.8
click at [608, 218] on div at bounding box center [540, 248] width 337 height 243
click at [814, 57] on icon at bounding box center [820, 53] width 13 height 13
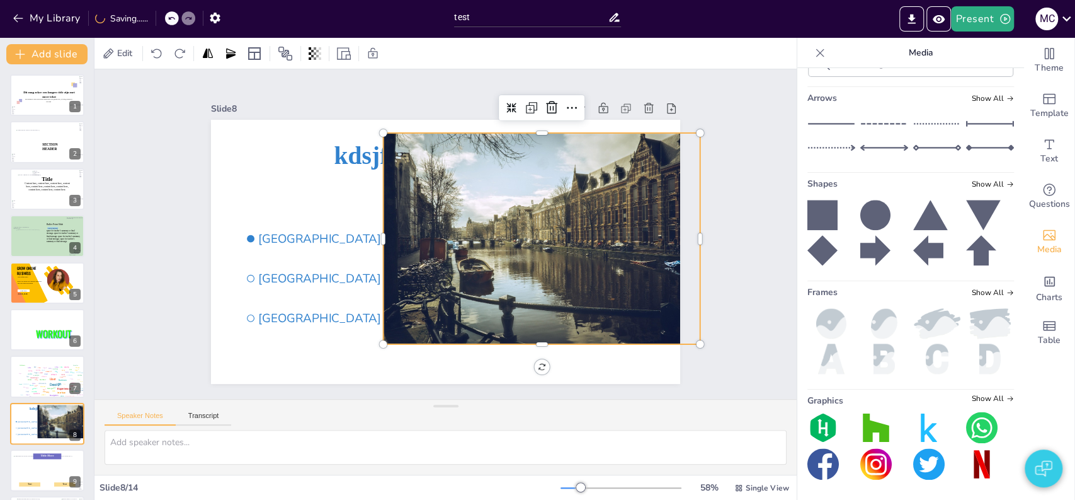
scroll to position [11747, 0]
click at [914, 328] on img at bounding box center [938, 323] width 48 height 30
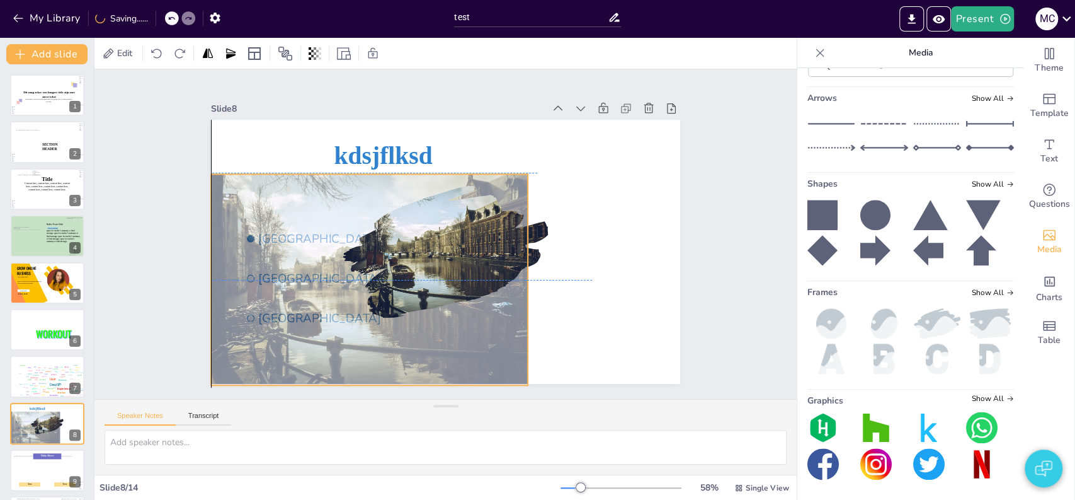
drag, startPoint x: 634, startPoint y: 192, endPoint x: 462, endPoint y: 235, distance: 176.8
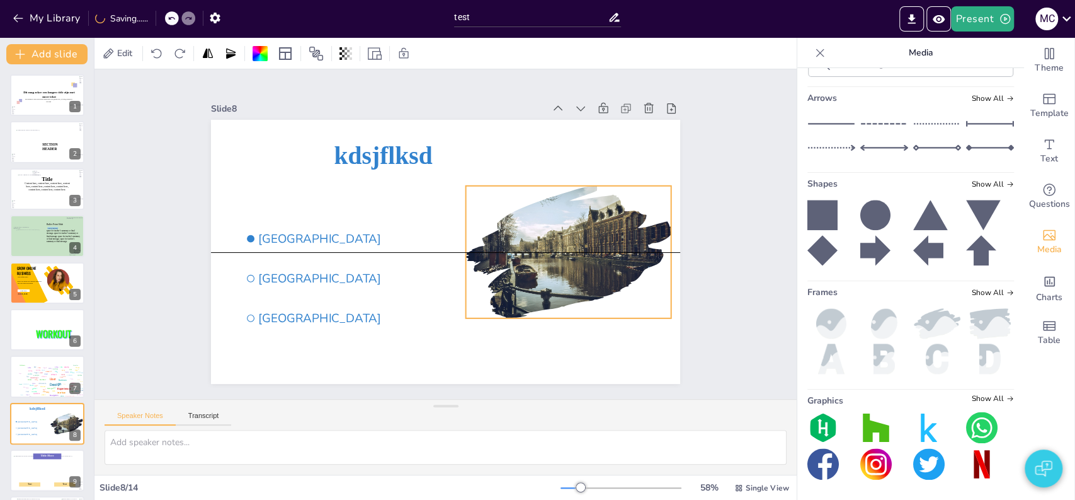
drag, startPoint x: 483, startPoint y: 246, endPoint x: 565, endPoint y: 246, distance: 81.9
click at [565, 246] on div at bounding box center [568, 251] width 205 height 137
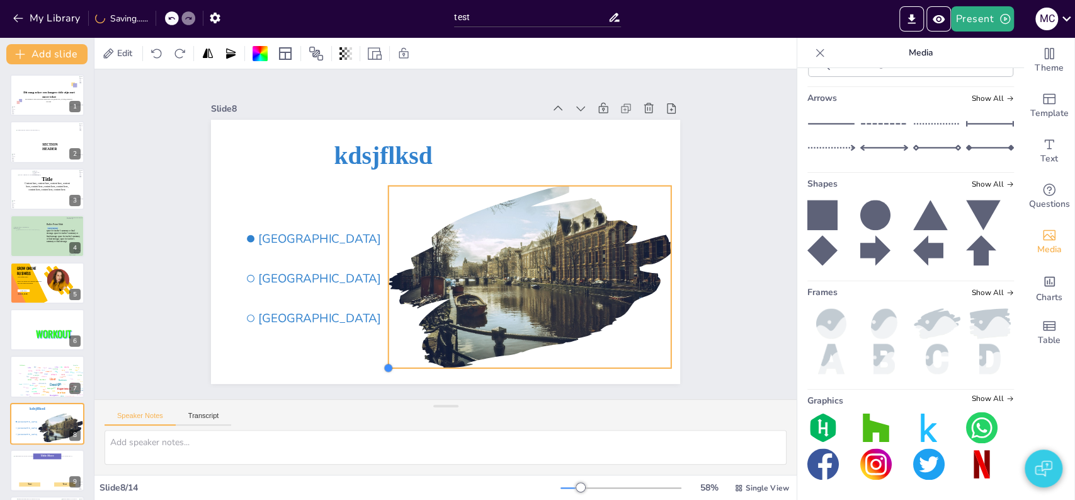
drag, startPoint x: 454, startPoint y: 314, endPoint x: 389, endPoint y: 368, distance: 84.1
click at [382, 372] on div "kdsjflksd Amsterdam Rotterdam The Hague" at bounding box center [445, 252] width 469 height 264
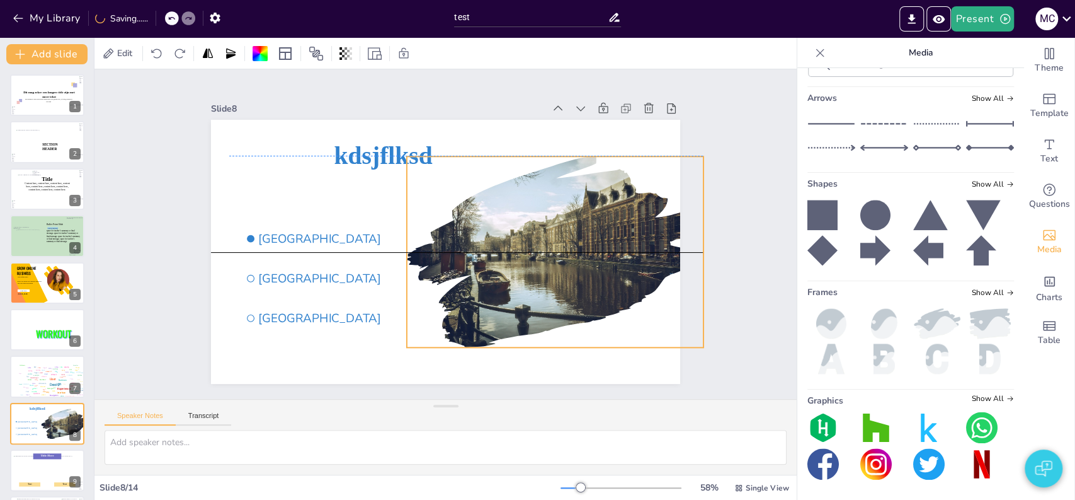
scroll to position [11757, 0]
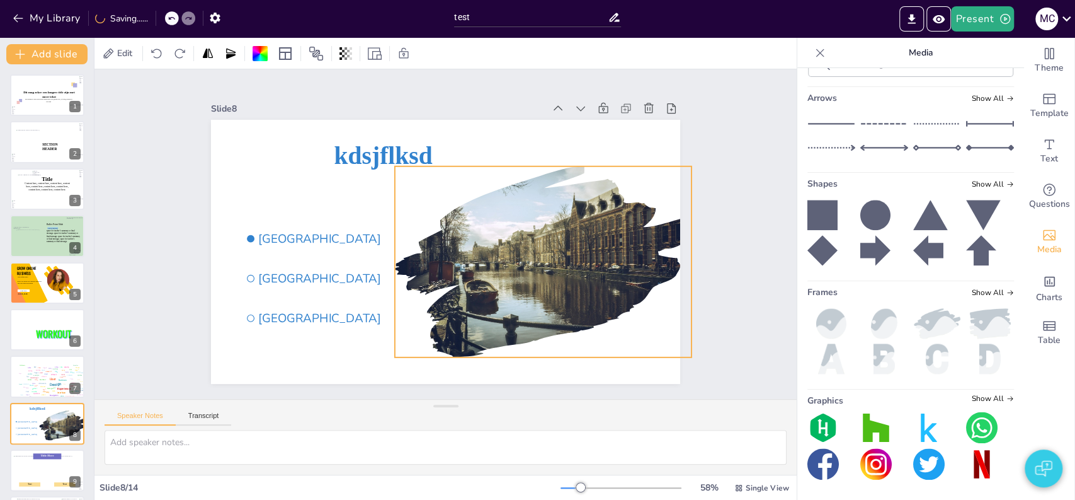
drag, startPoint x: 509, startPoint y: 276, endPoint x: 529, endPoint y: 256, distance: 28.1
click at [529, 256] on div at bounding box center [540, 271] width 316 height 227
click at [757, 242] on div "Slide 1 Dit mag zeker een langere title zijn met meer tekst De subtitel is weer…" at bounding box center [446, 234] width 702 height 330
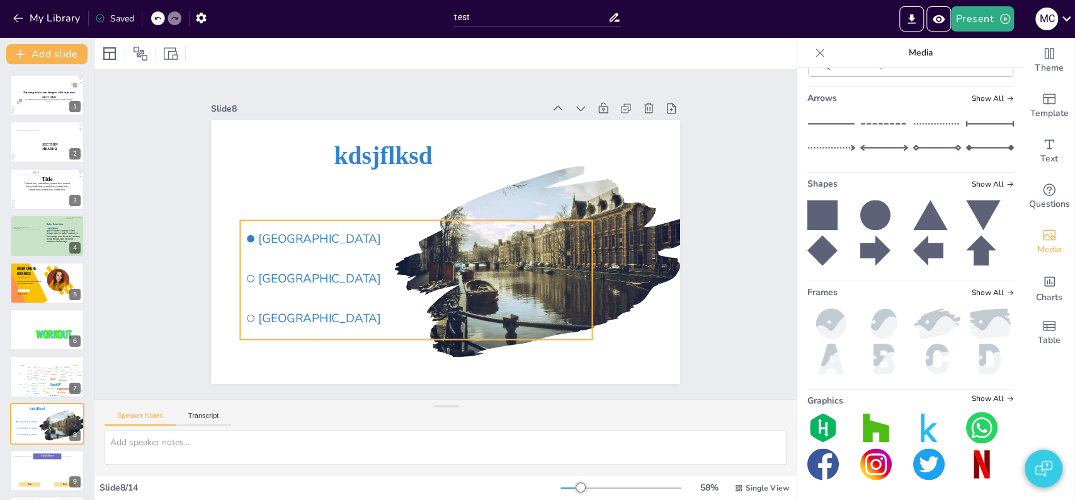
click at [296, 270] on span "Rotterdam" at bounding box center [422, 278] width 328 height 16
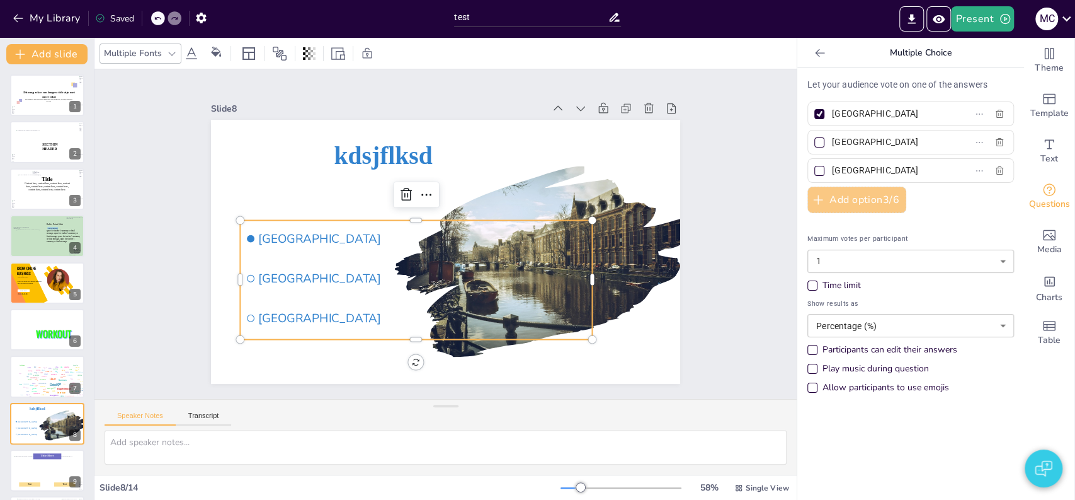
click at [852, 205] on button "Add option 3 / 6" at bounding box center [857, 199] width 99 height 26
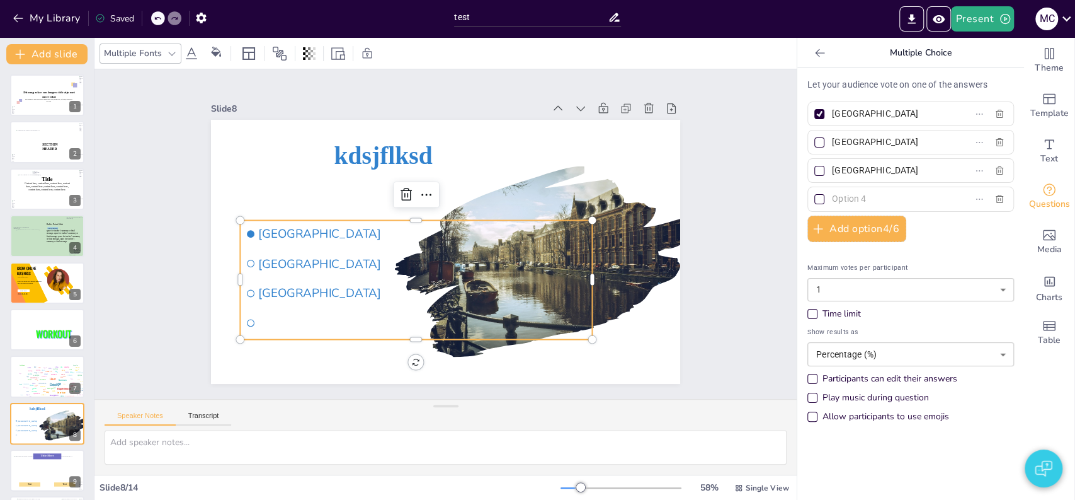
click at [840, 199] on input "text" at bounding box center [890, 199] width 117 height 18
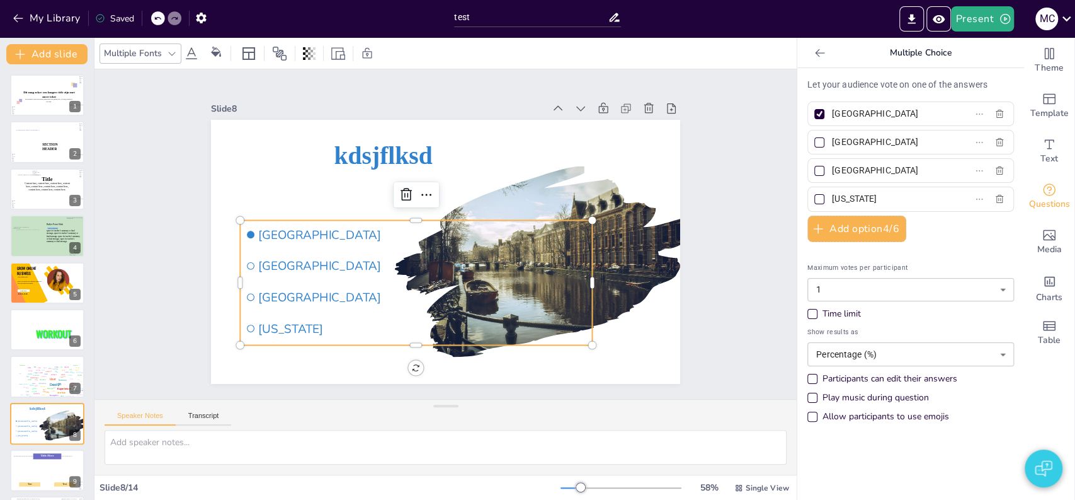
type input "Texas"
click at [248, 218] on input "checkbox" at bounding box center [252, 214] width 8 height 8
checkbox input "true"
click at [815, 113] on div at bounding box center [820, 114] width 10 height 10
click at [832, 113] on input "Amsterdam" at bounding box center [890, 114] width 117 height 18
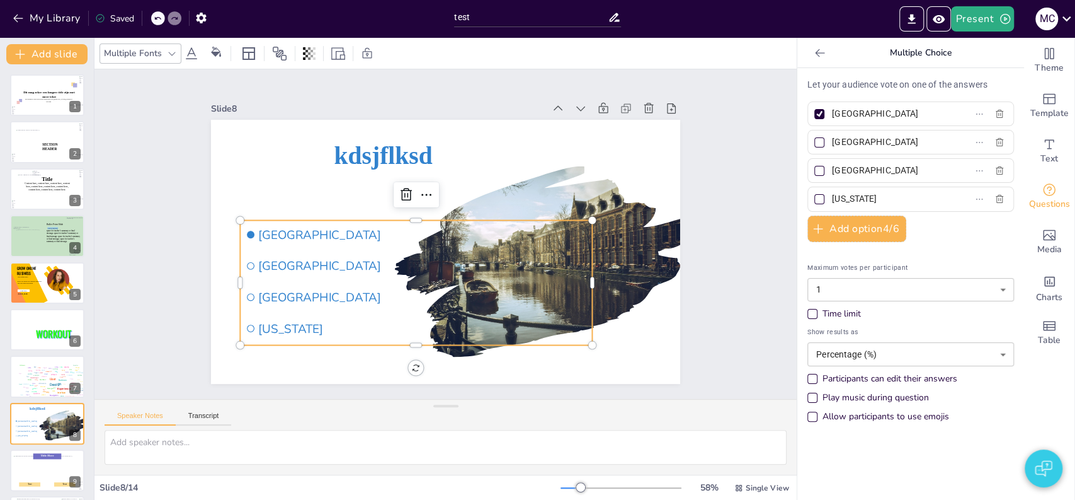
checkbox input "false"
click at [683, 197] on div "Slide 1 Dit mag zeker een langere title zijn met meer tekst De subtitel is weer…" at bounding box center [446, 234] width 568 height 354
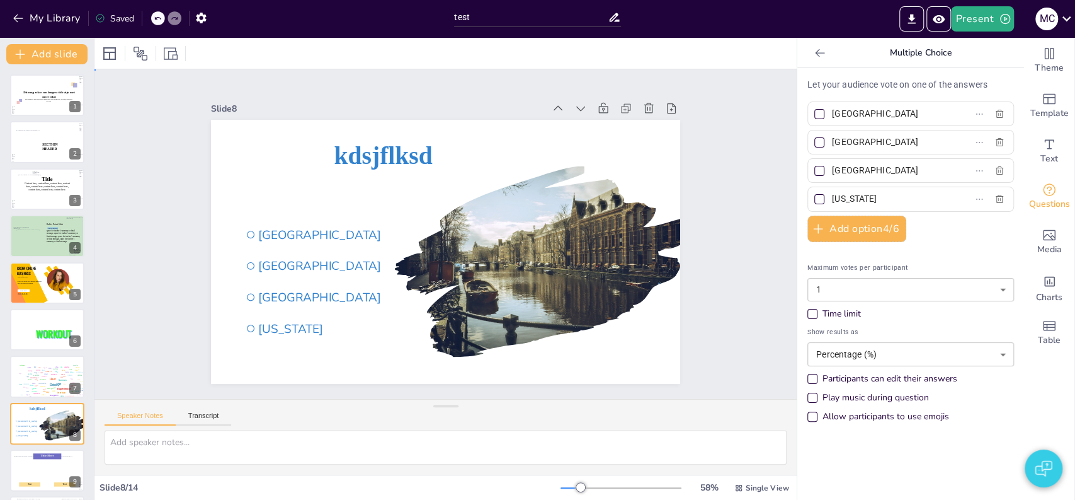
click at [176, 347] on div "Slide 1 Dit mag zeker een langere title zijn met meer tekst De subtitel is weer…" at bounding box center [446, 233] width 540 height 299
click at [205, 415] on button "Transcript" at bounding box center [204, 418] width 56 height 14
click at [202, 433] on textarea at bounding box center [446, 447] width 682 height 35
click at [123, 331] on div "Slide 1 Dit mag zeker een langere title zijn met meer tekst De subtitel is weer…" at bounding box center [446, 234] width 702 height 330
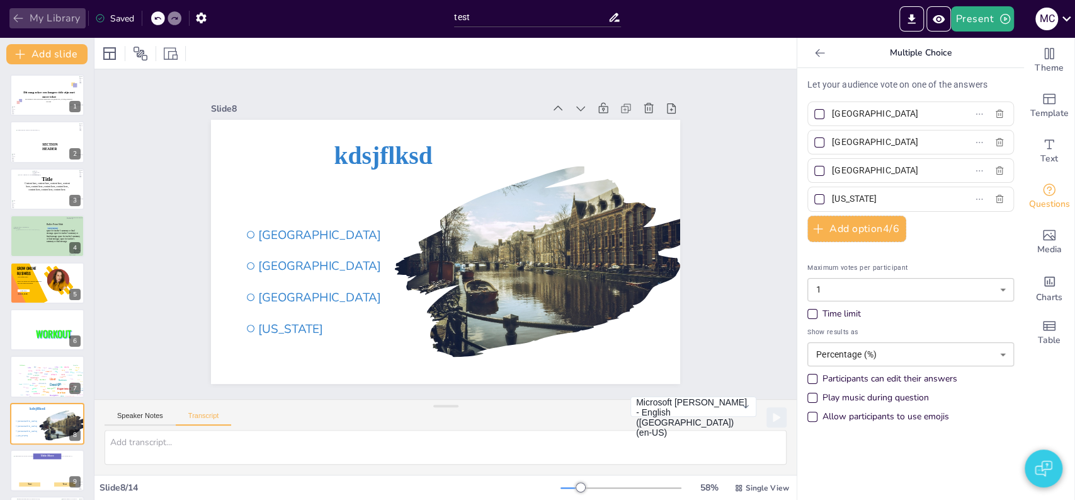
click at [16, 14] on icon "button" at bounding box center [18, 18] width 13 height 13
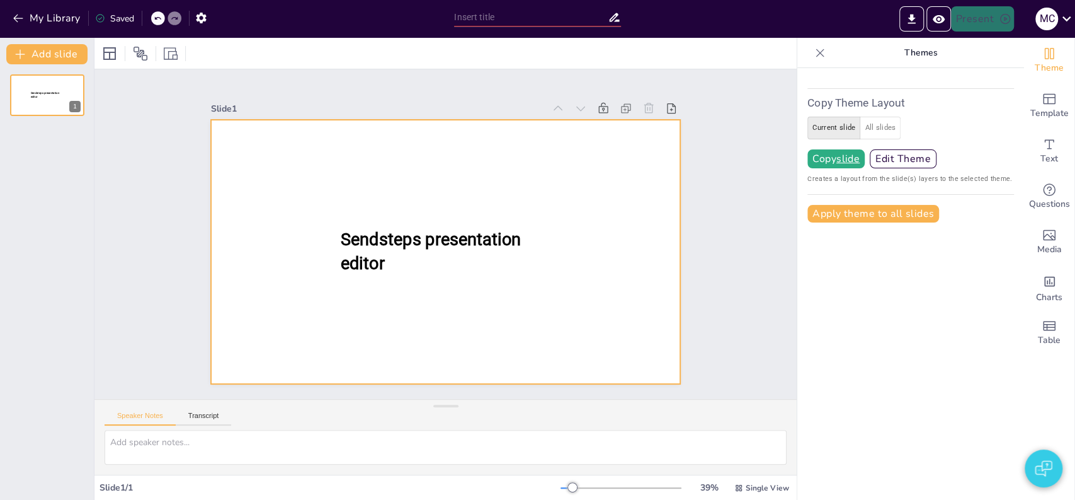
type input "test"
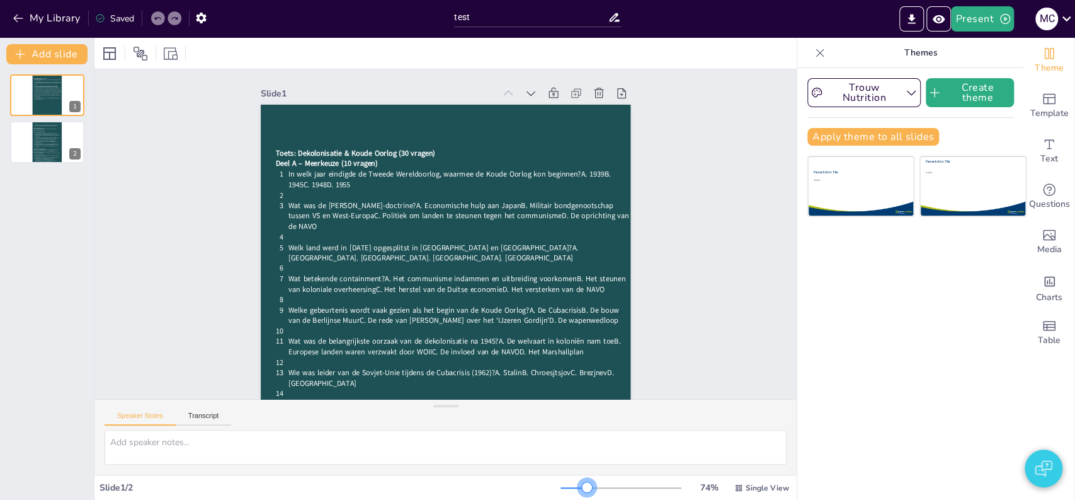
drag, startPoint x: 561, startPoint y: 486, endPoint x: 578, endPoint y: 491, distance: 17.0
click at [582, 491] on div at bounding box center [587, 487] width 10 height 10
click at [1042, 298] on span "Charts" at bounding box center [1049, 297] width 26 height 14
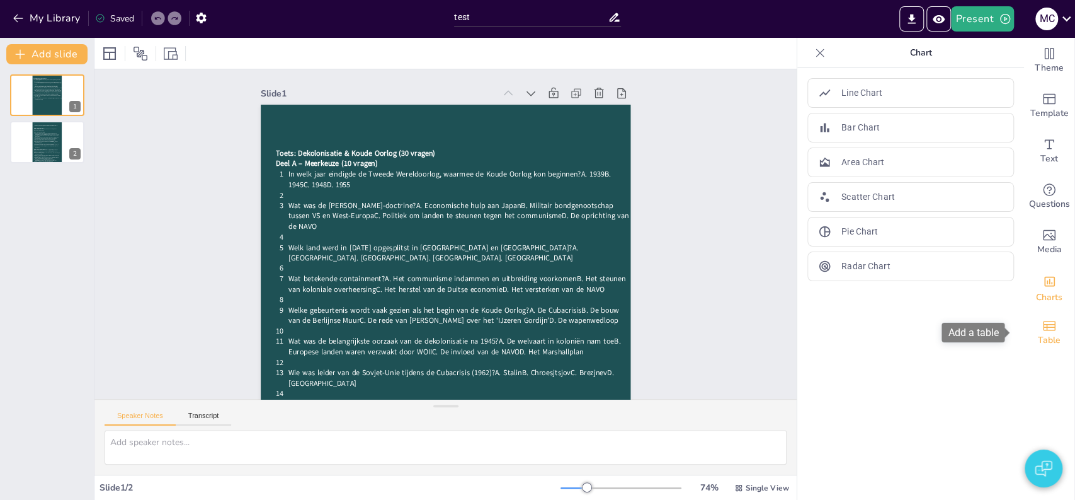
click at [1047, 331] on div "Table" at bounding box center [1049, 332] width 50 height 45
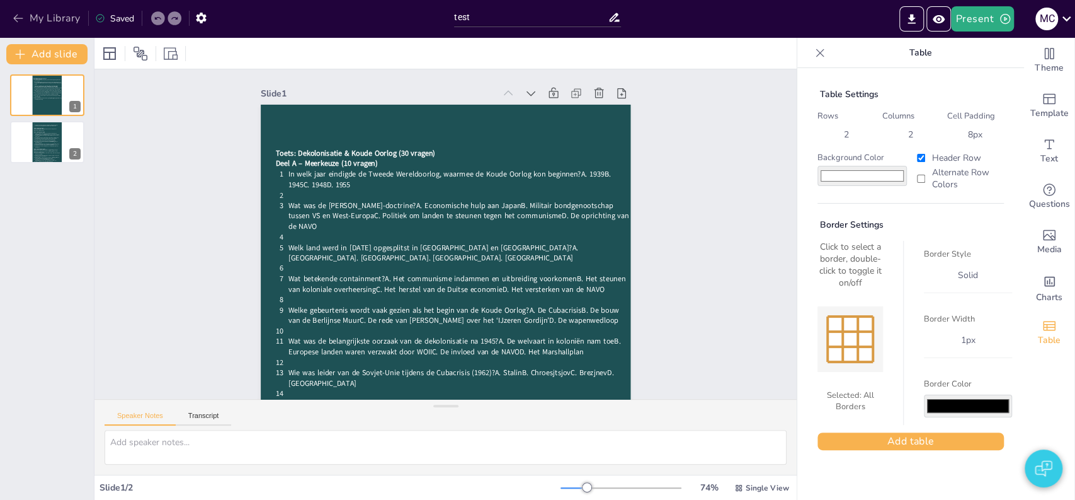
click at [51, 25] on button "My Library" at bounding box center [47, 18] width 76 height 20
